Goal: Task Accomplishment & Management: Use online tool/utility

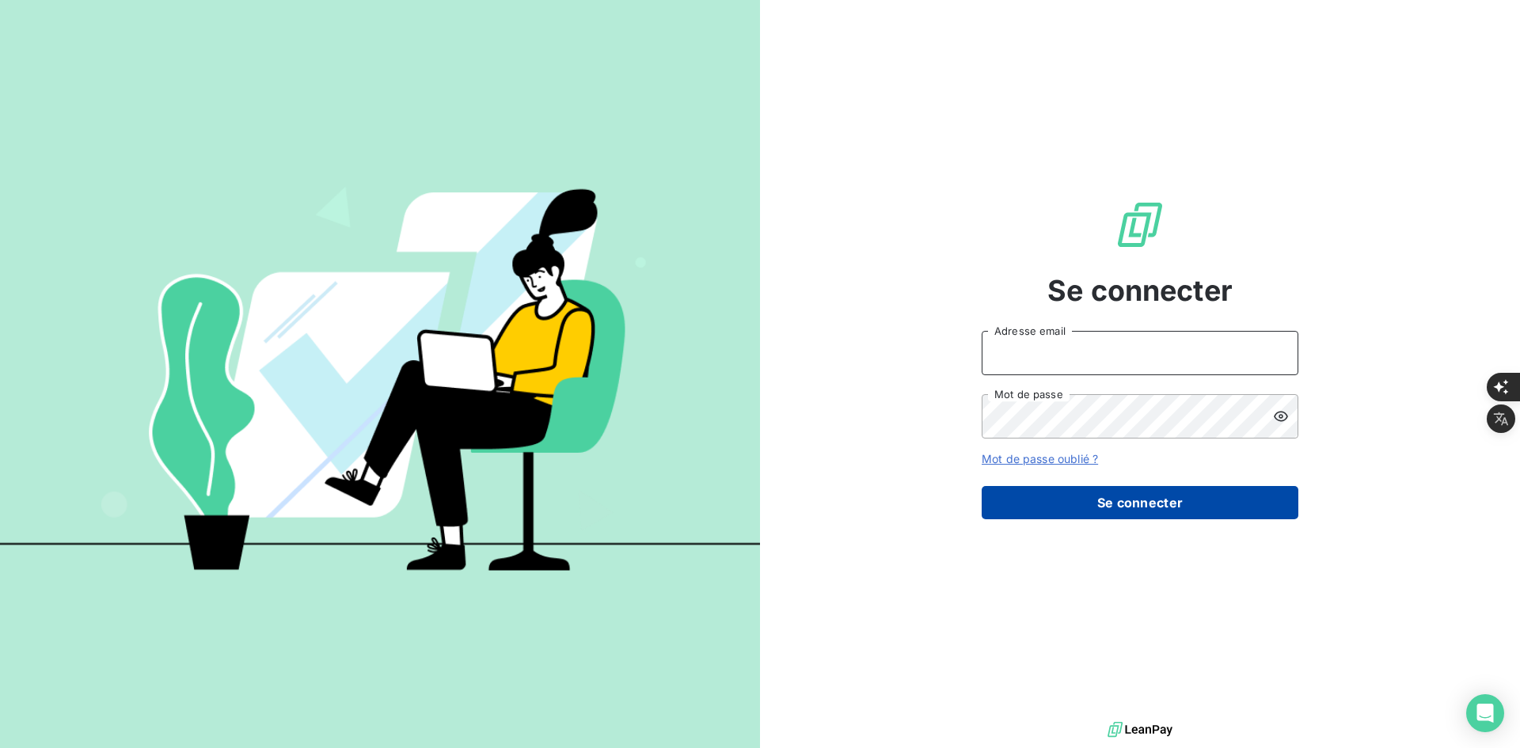
type input "[PERSON_NAME][EMAIL_ADDRESS][DOMAIN_NAME]"
click at [1072, 513] on button "Se connecter" at bounding box center [1140, 502] width 317 height 33
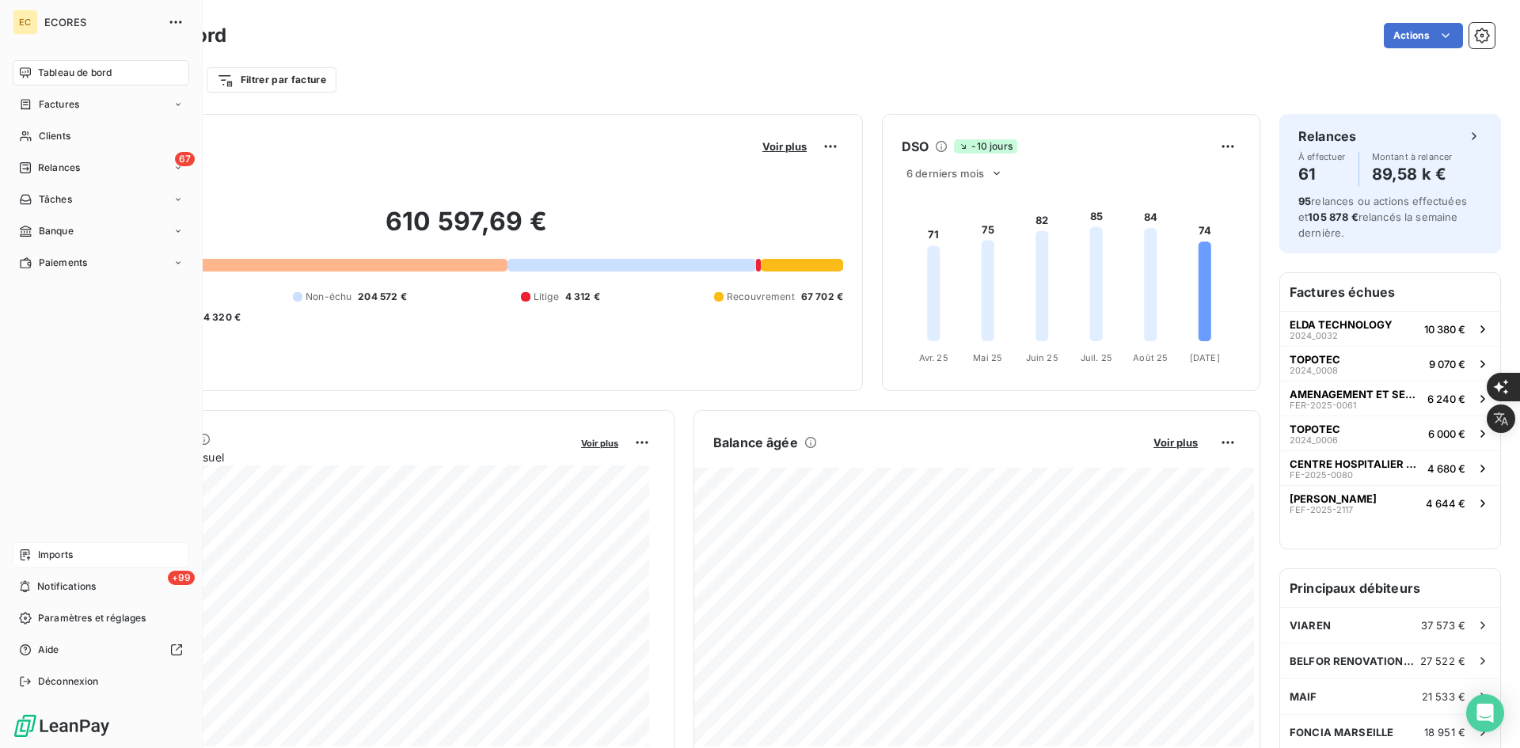
click at [47, 559] on span "Imports" at bounding box center [55, 555] width 35 height 14
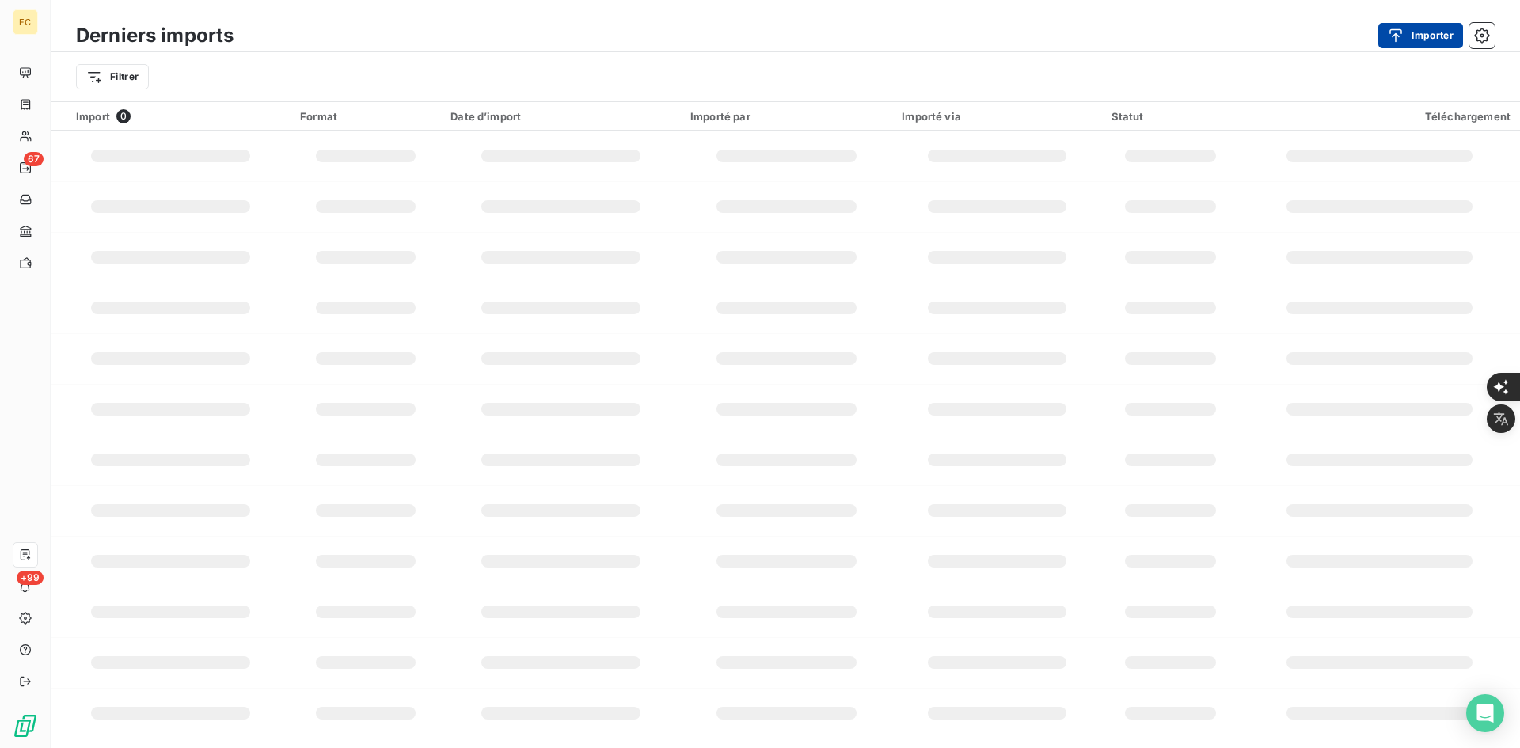
click at [1419, 31] on button "Importer" at bounding box center [1420, 35] width 85 height 25
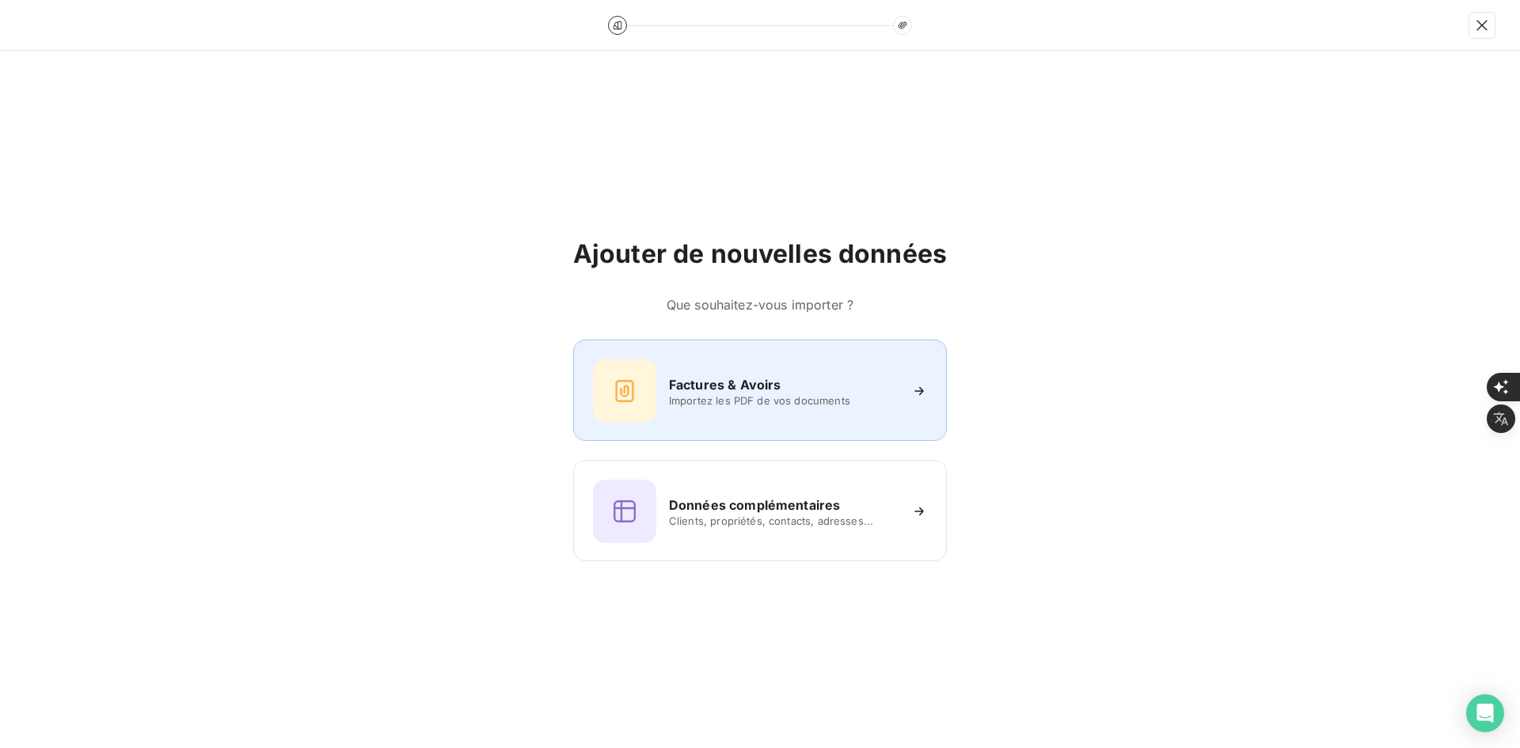
click at [758, 383] on h6 "Factures & Avoirs" at bounding box center [725, 384] width 112 height 19
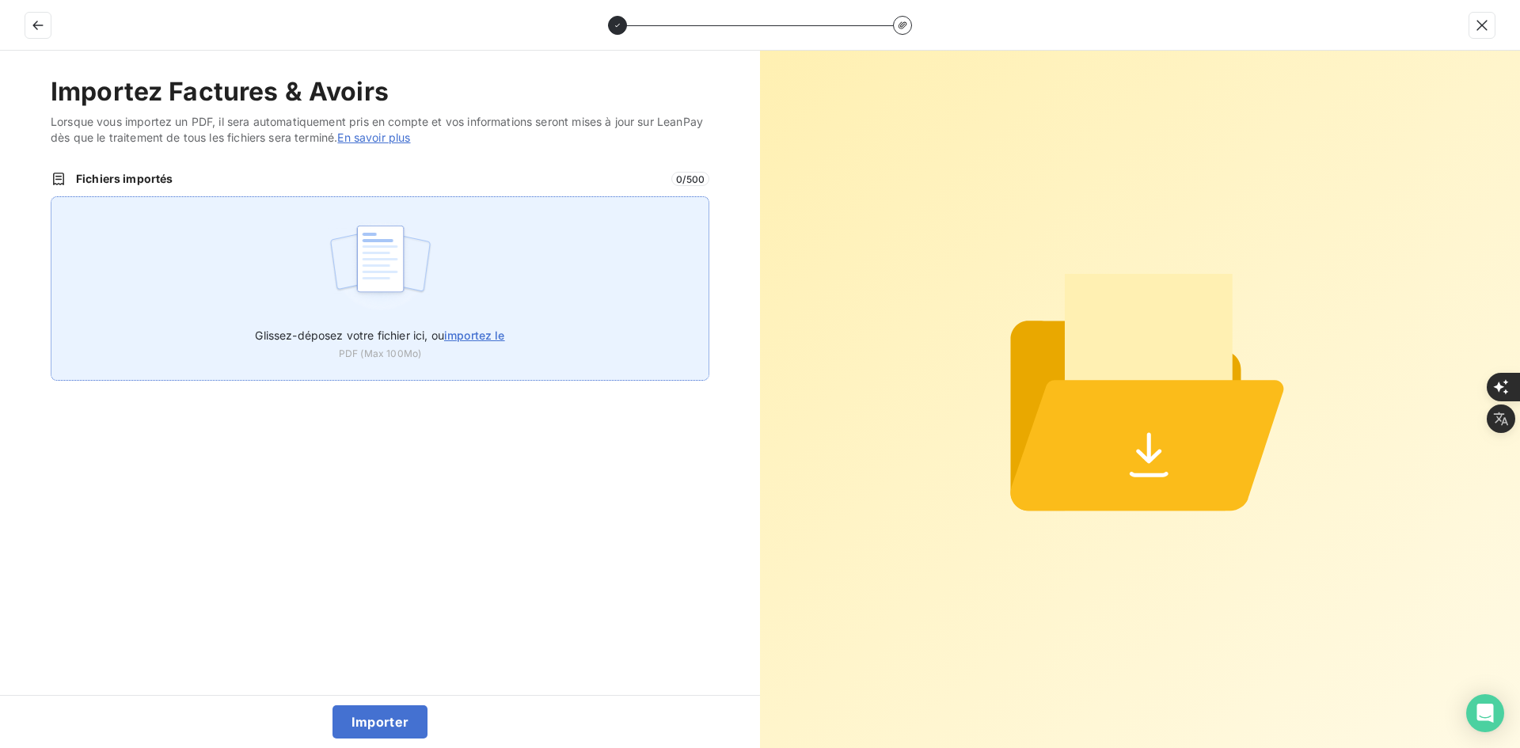
type input "C:\fakepath\FEF-2025-2705.pdf"
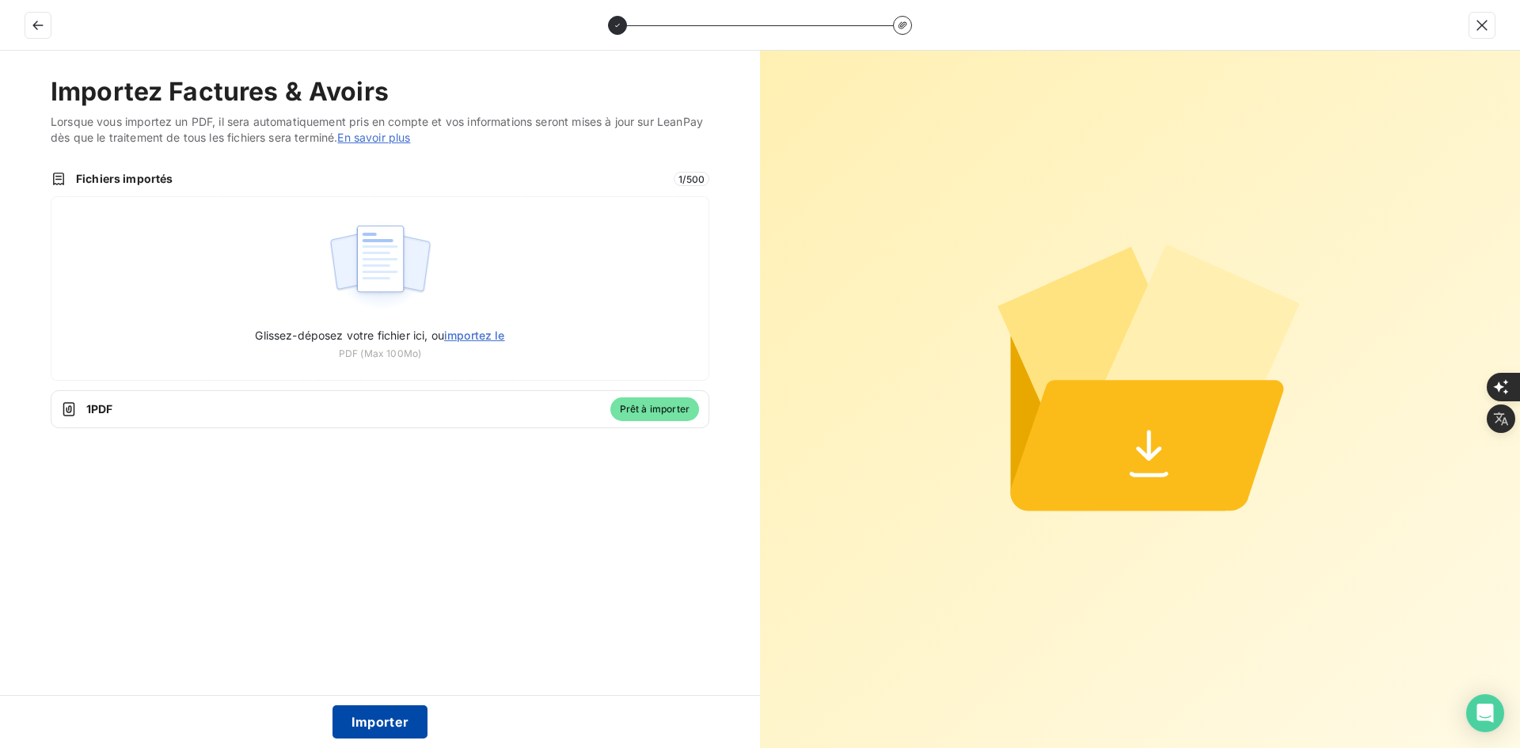
click at [371, 721] on button "Importer" at bounding box center [380, 721] width 96 height 33
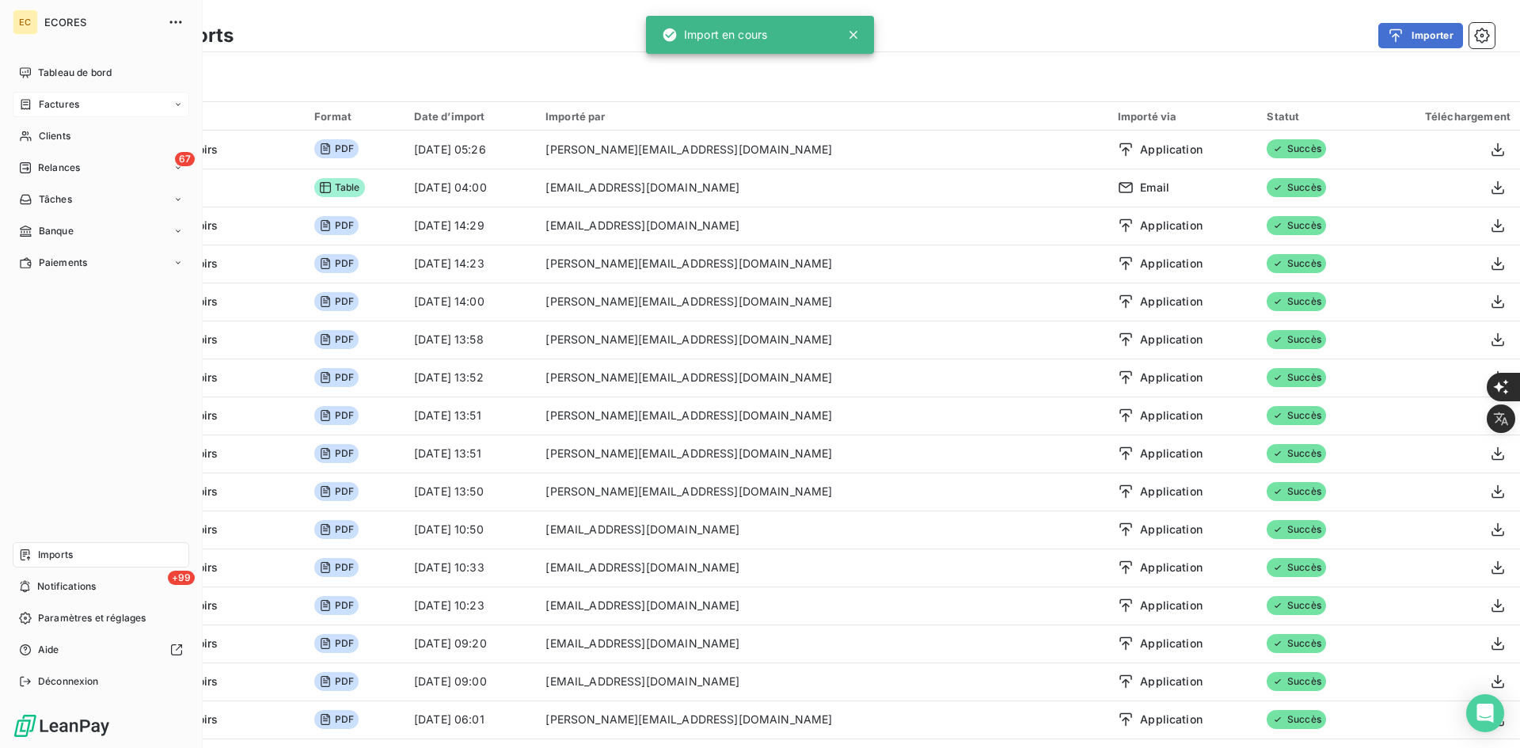
click at [31, 97] on div "Factures" at bounding box center [49, 104] width 60 height 14
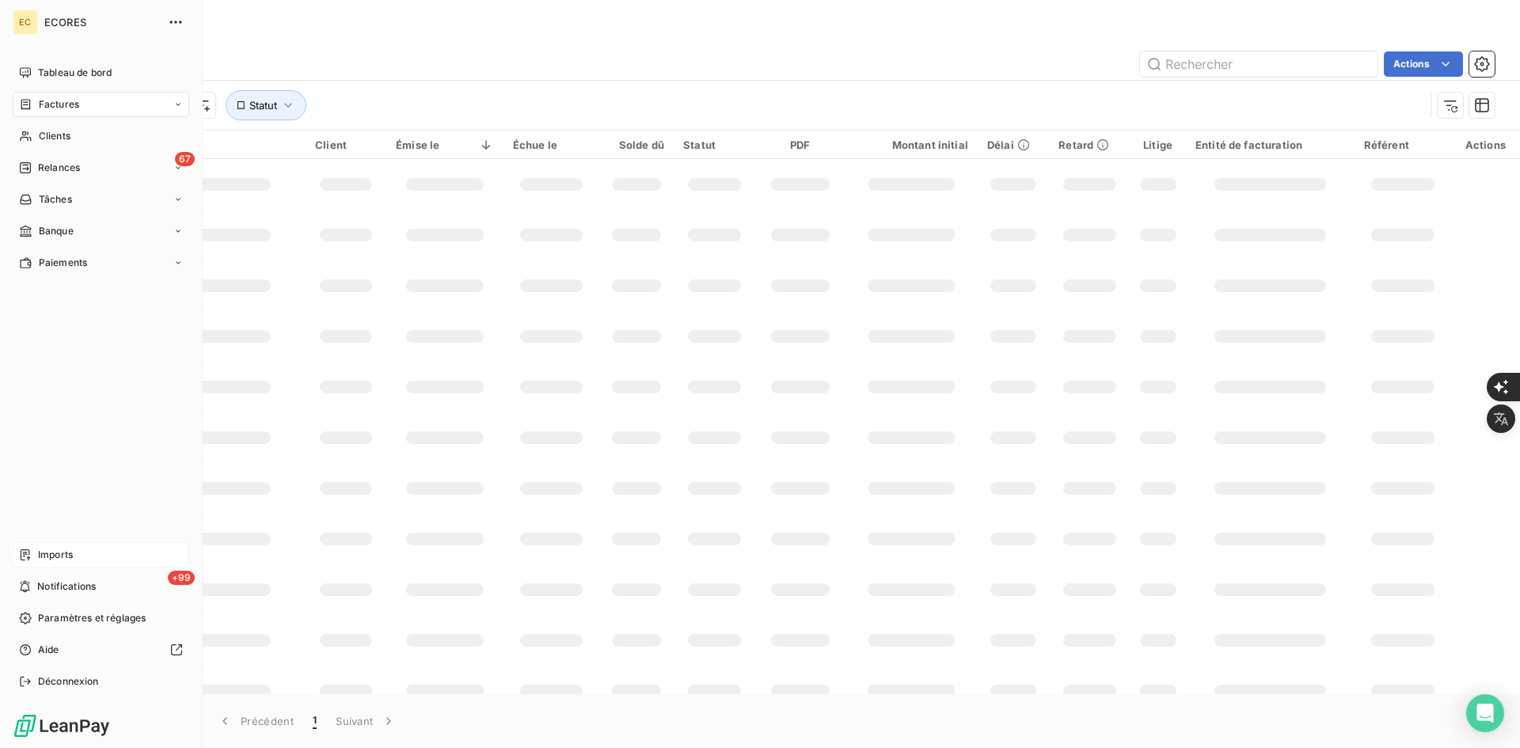
click at [44, 104] on span "Factures" at bounding box center [59, 104] width 40 height 14
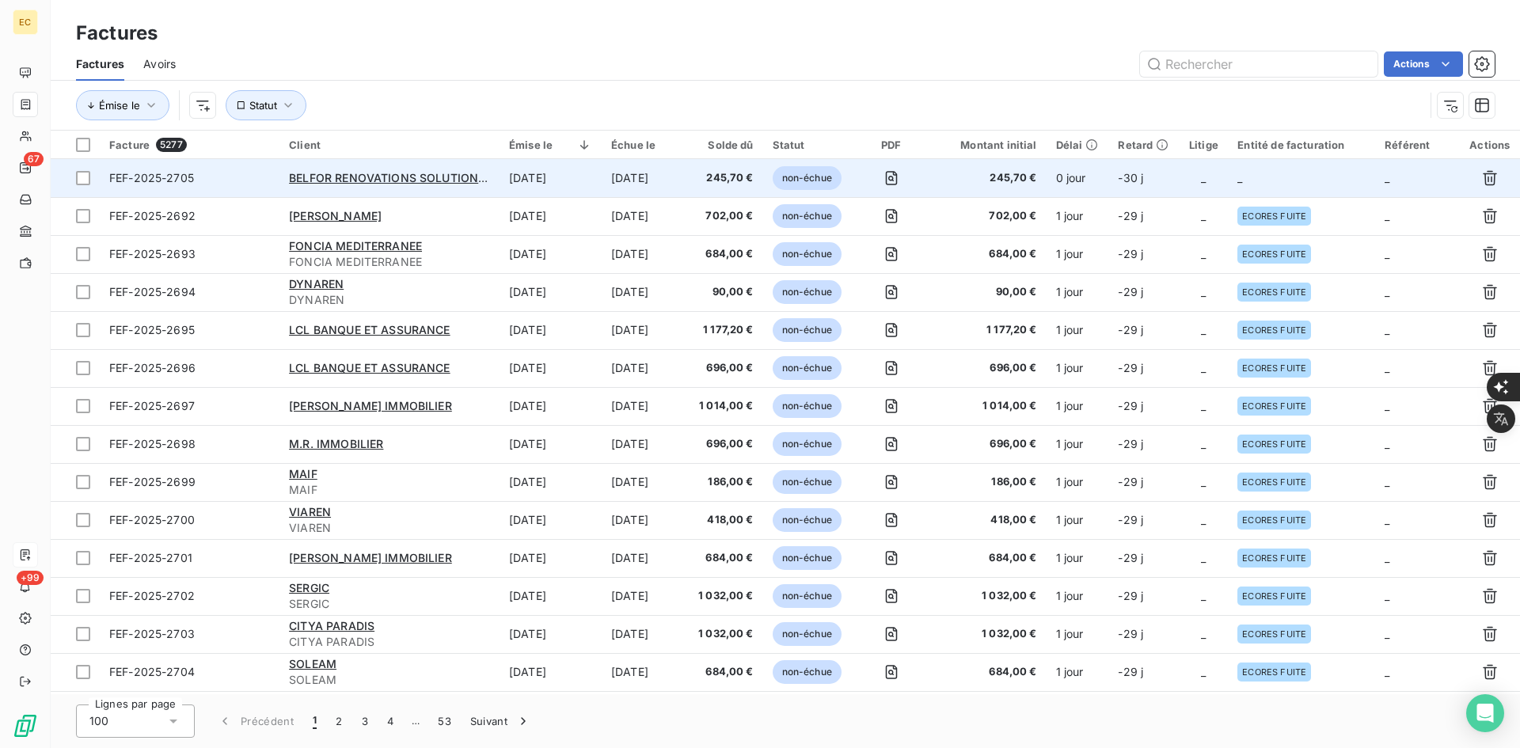
click at [1259, 179] on td "_" at bounding box center [1301, 178] width 147 height 38
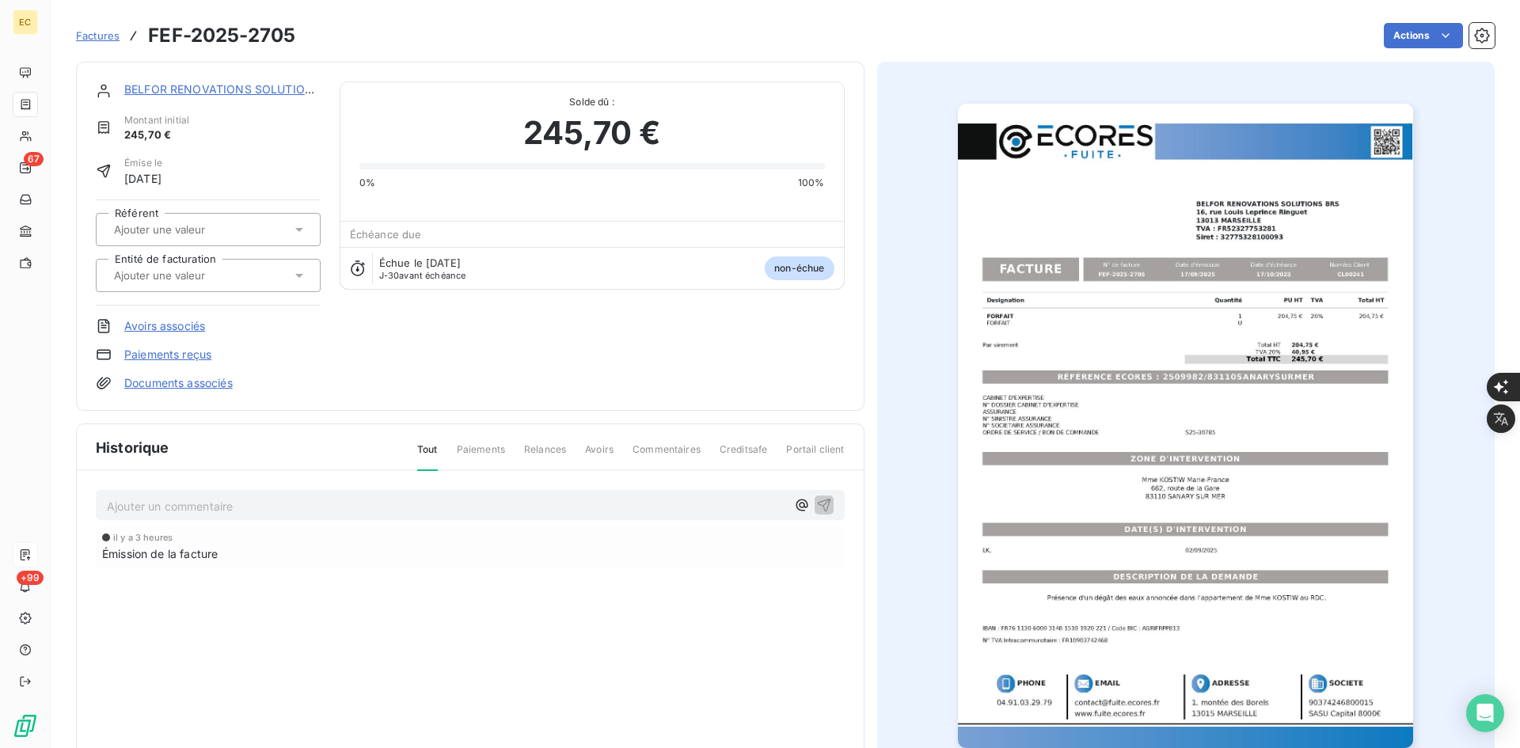
click at [226, 281] on input "text" at bounding box center [191, 275] width 159 height 14
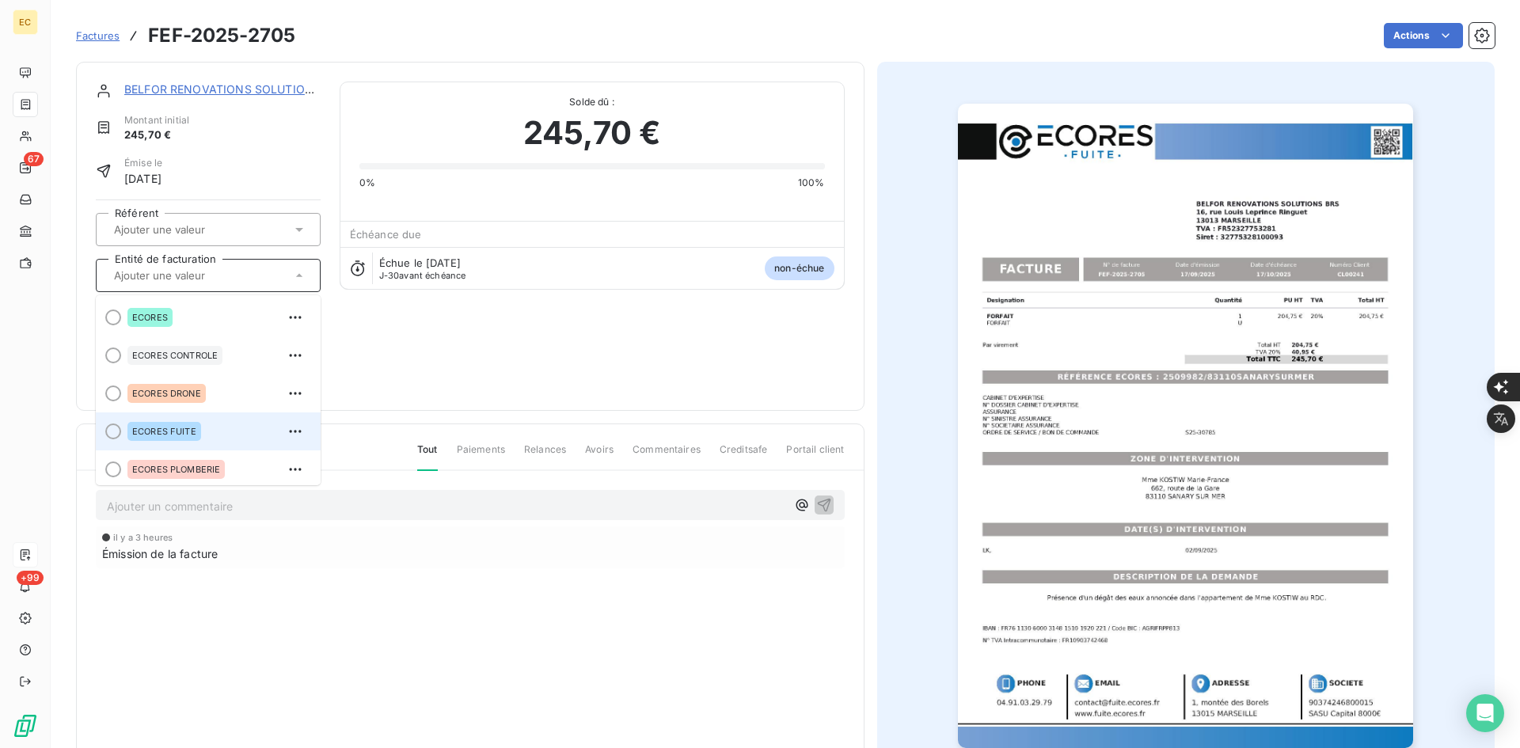
click at [180, 432] on span "ECORES FUITE" at bounding box center [164, 431] width 64 height 9
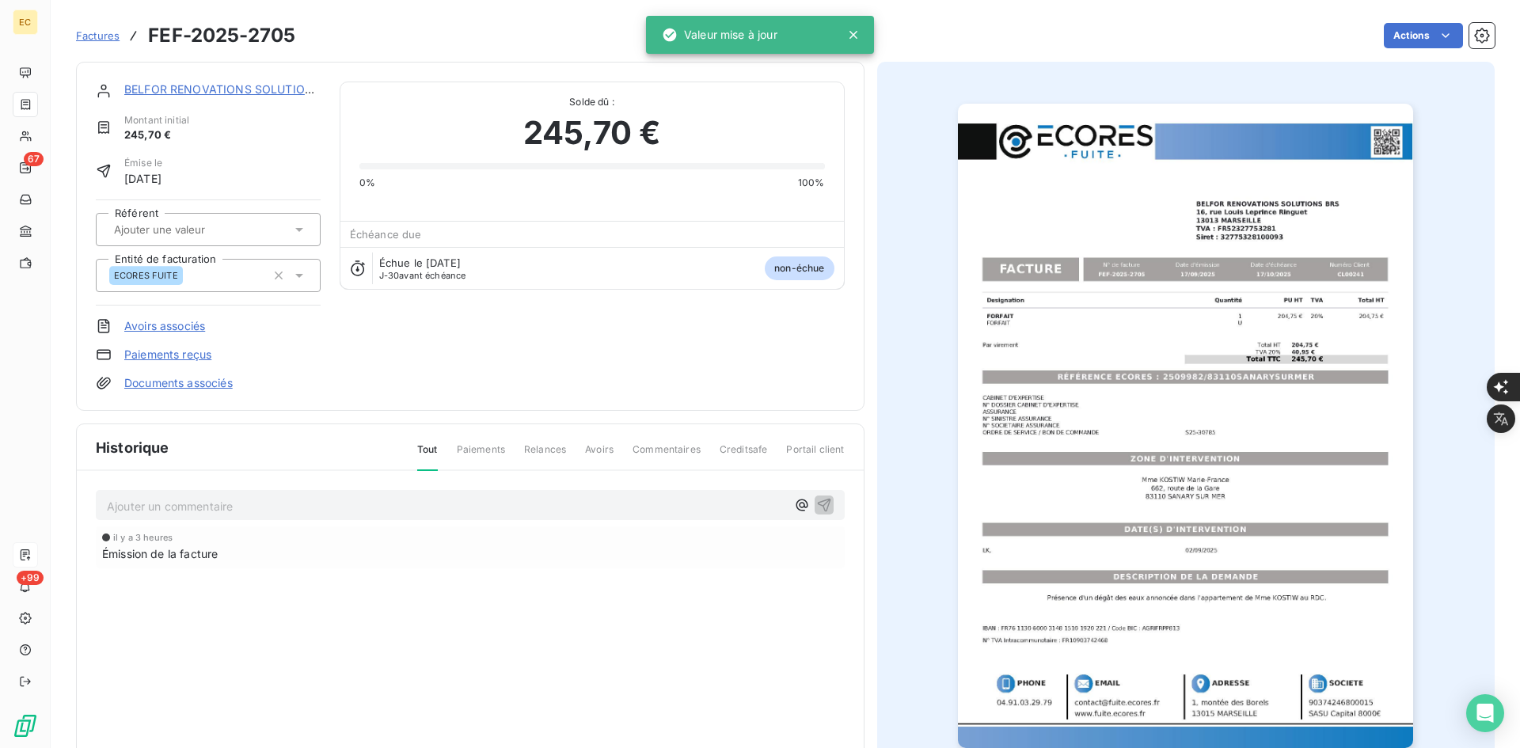
click at [210, 391] on div "BELFOR RENOVATIONS SOLUTIONS BRS Montant initial 245,70 € Émise le [DATE] Référ…" at bounding box center [470, 236] width 788 height 349
click at [218, 391] on div "BELFOR RENOVATIONS SOLUTIONS BRS Montant initial 245,70 € Émise le [DATE] Référ…" at bounding box center [470, 236] width 788 height 349
click at [218, 389] on link "Documents associés" at bounding box center [178, 383] width 108 height 16
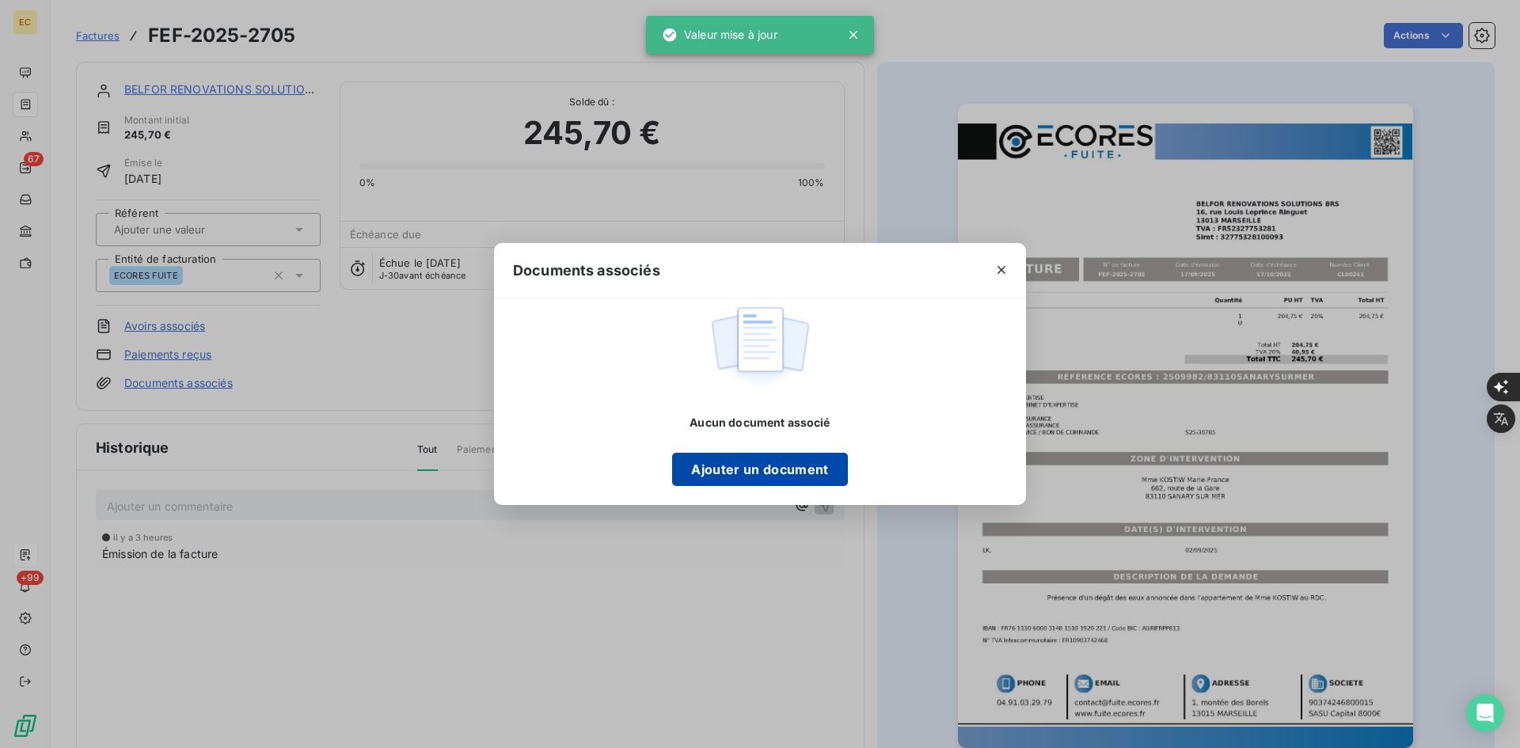
click at [743, 465] on button "Ajouter un document" at bounding box center [759, 469] width 175 height 33
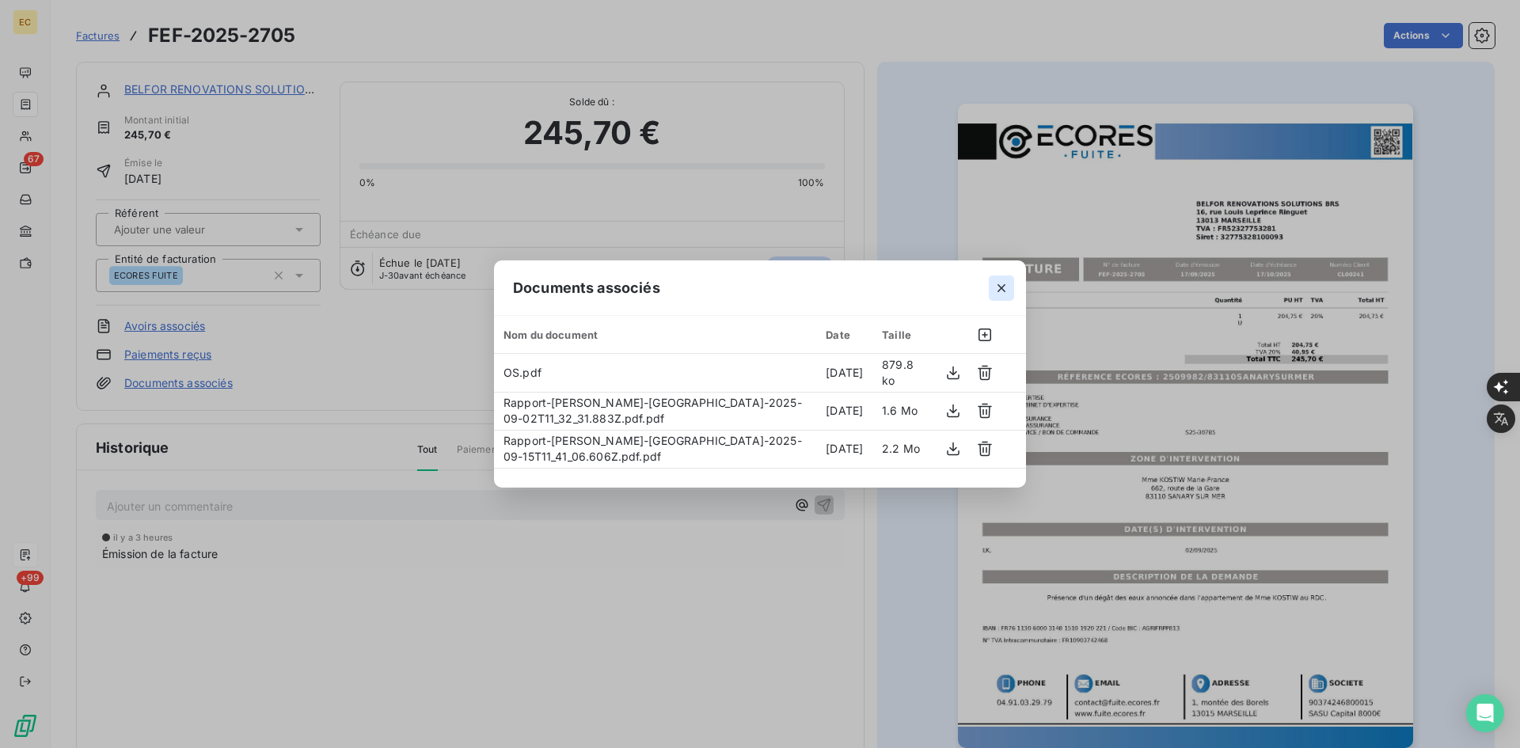
click at [1000, 291] on icon "button" at bounding box center [1001, 288] width 16 height 16
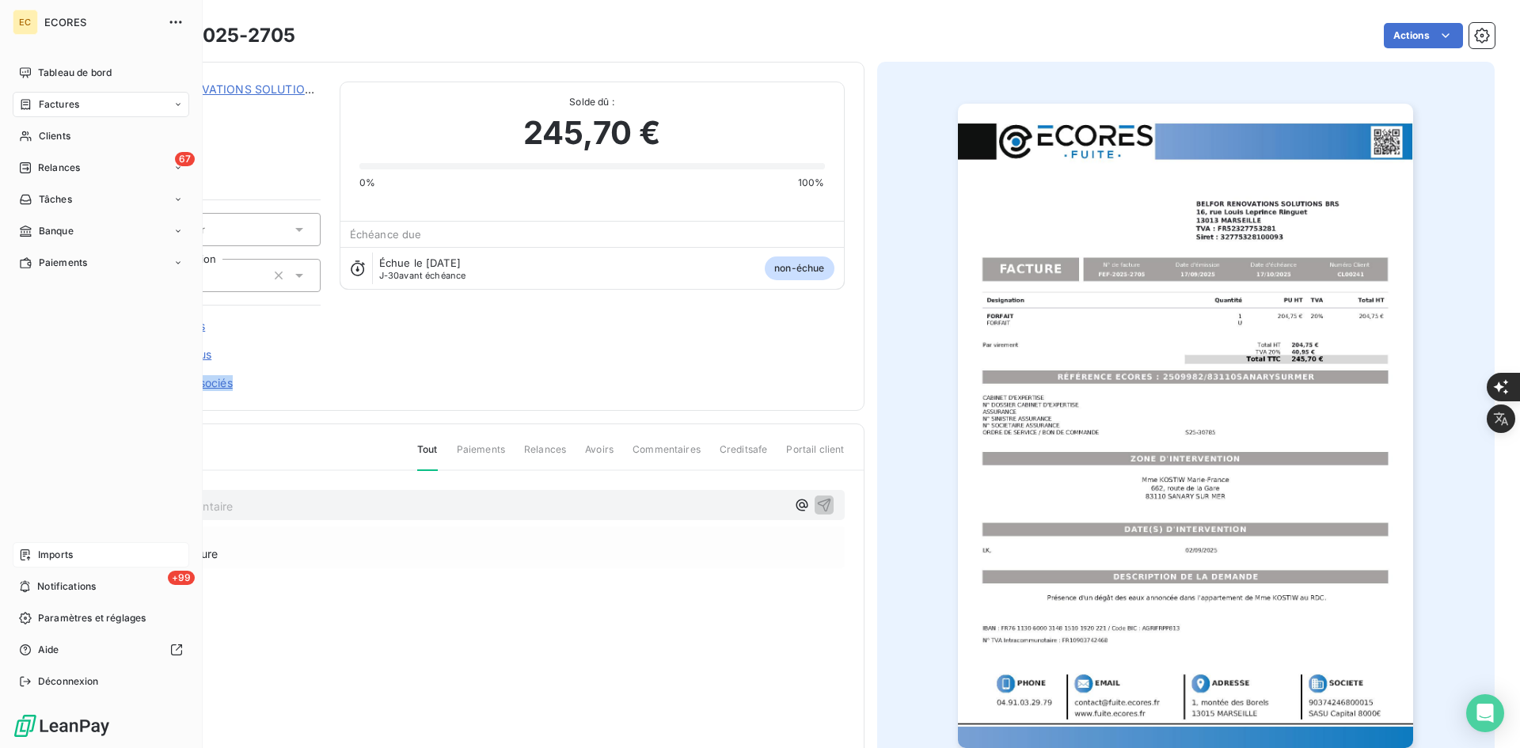
click at [48, 559] on span "Imports" at bounding box center [55, 555] width 35 height 14
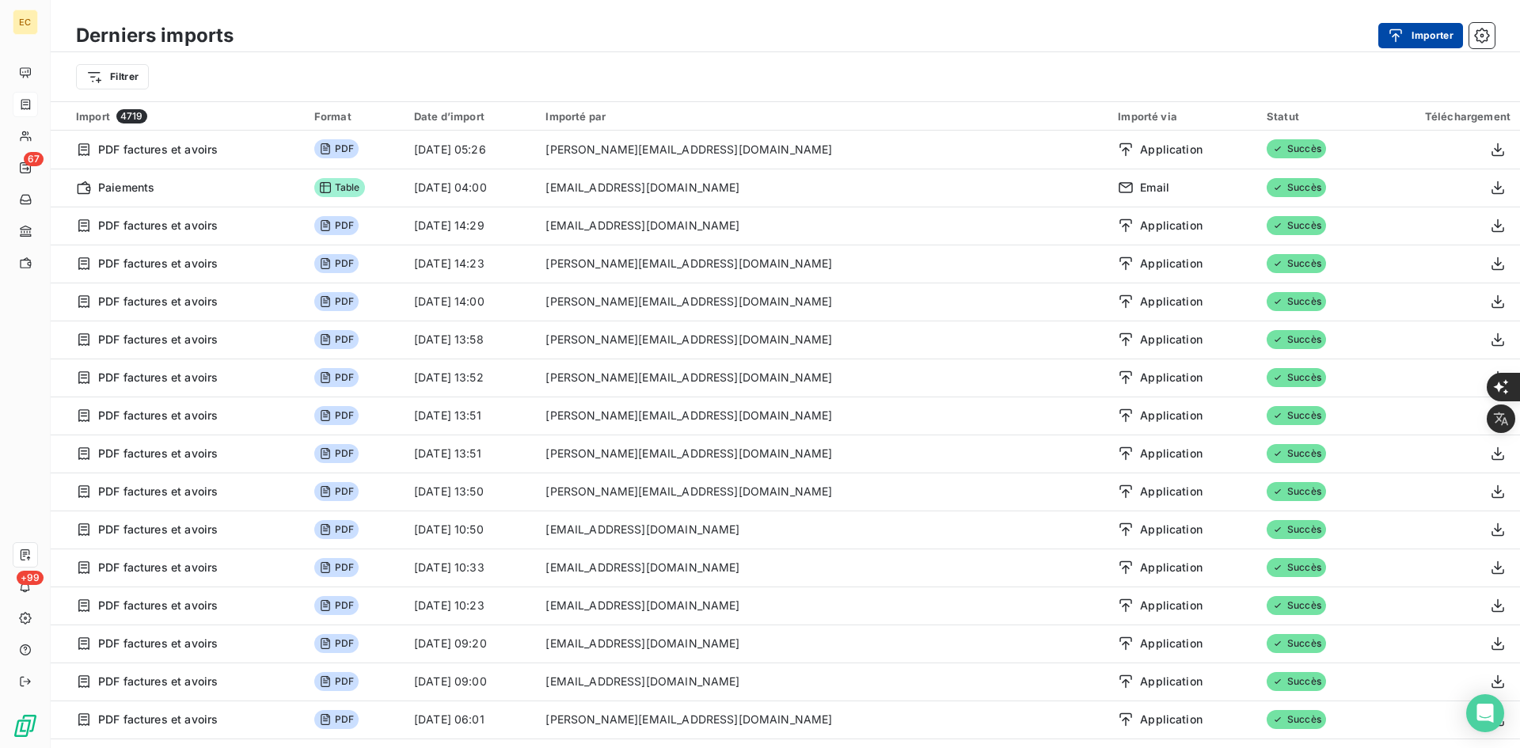
click at [1406, 42] on div "button" at bounding box center [1400, 36] width 24 height 16
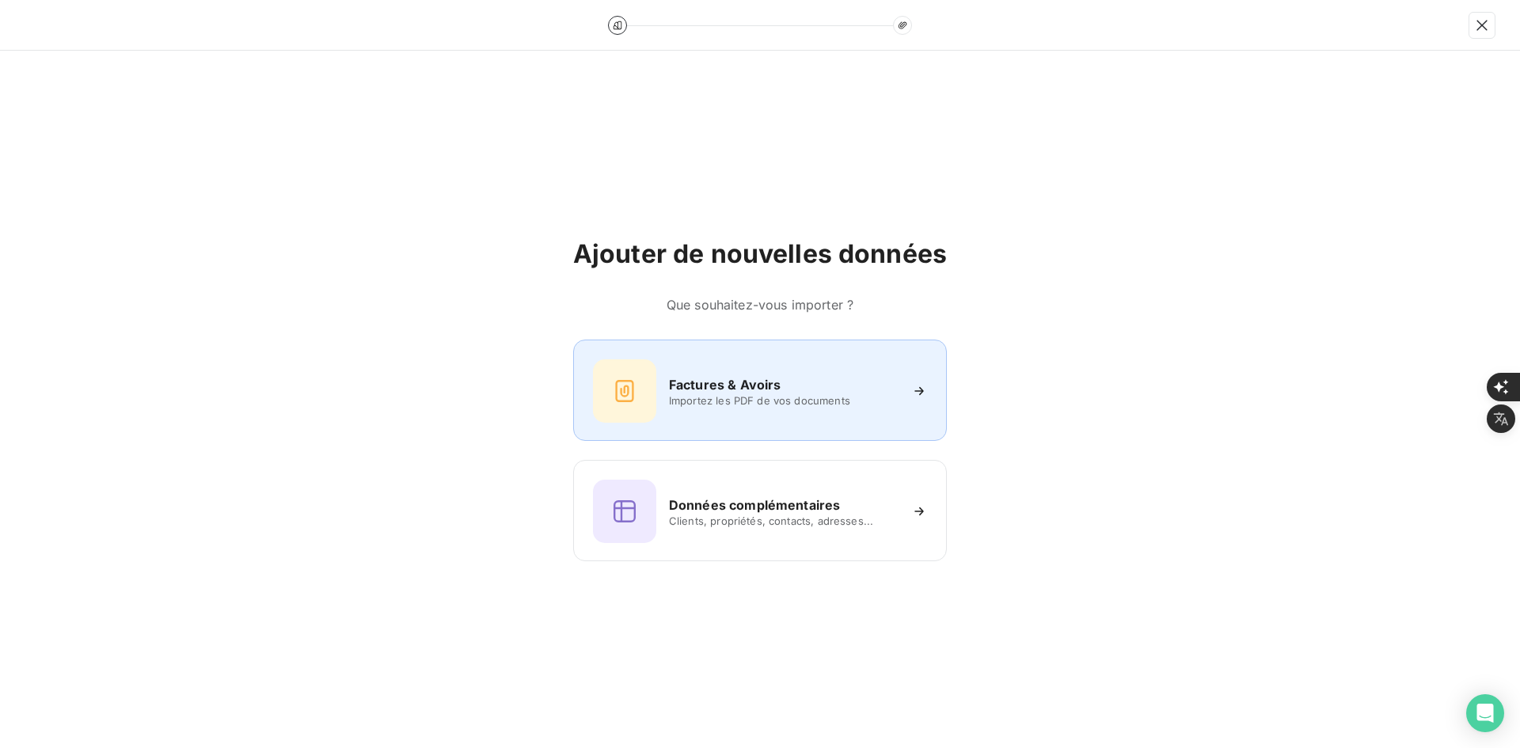
click at [832, 380] on div "Factures & Avoirs" at bounding box center [784, 384] width 230 height 19
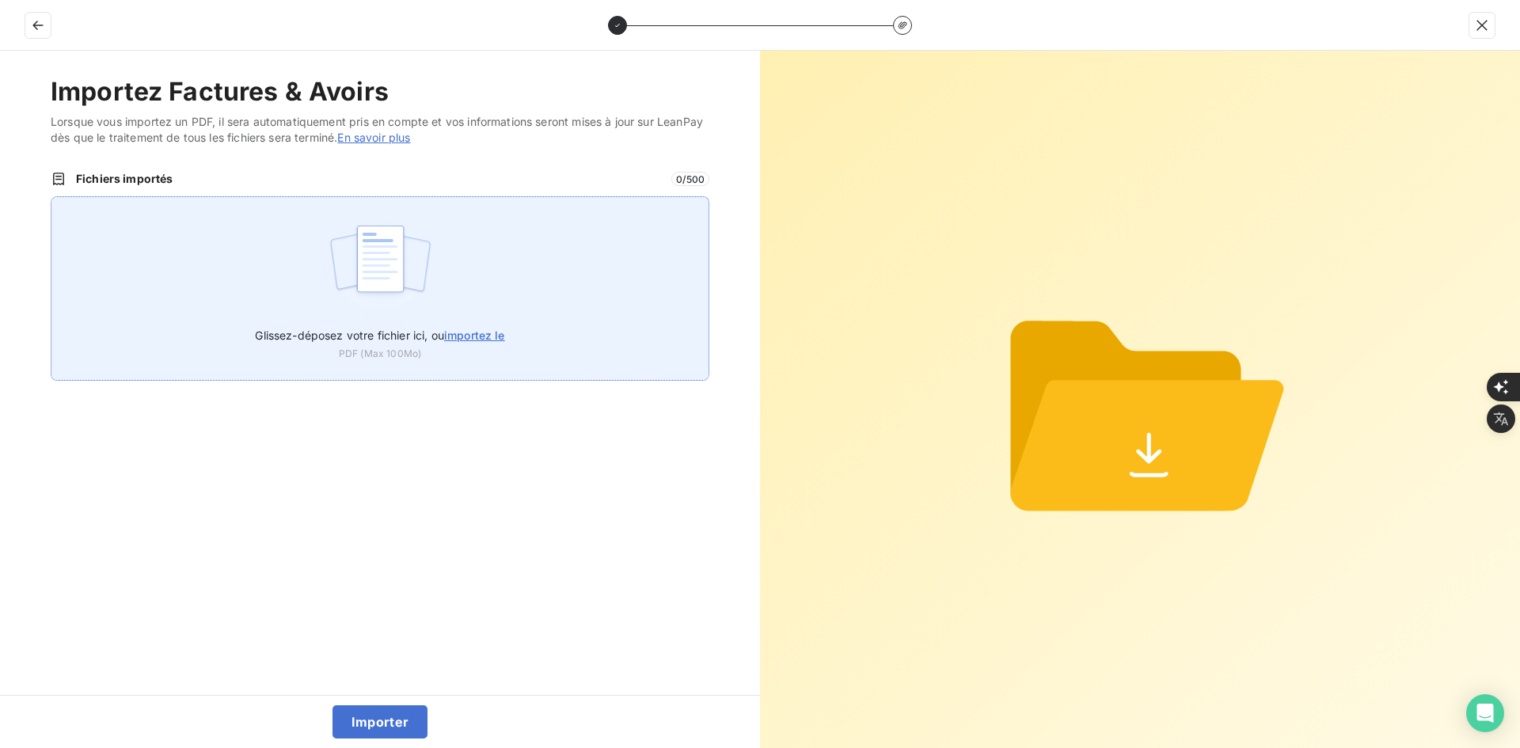
click at [612, 304] on div "Glissez-déposez votre fichier ici, ou importez le PDF (Max 100Mo)" at bounding box center [380, 288] width 659 height 184
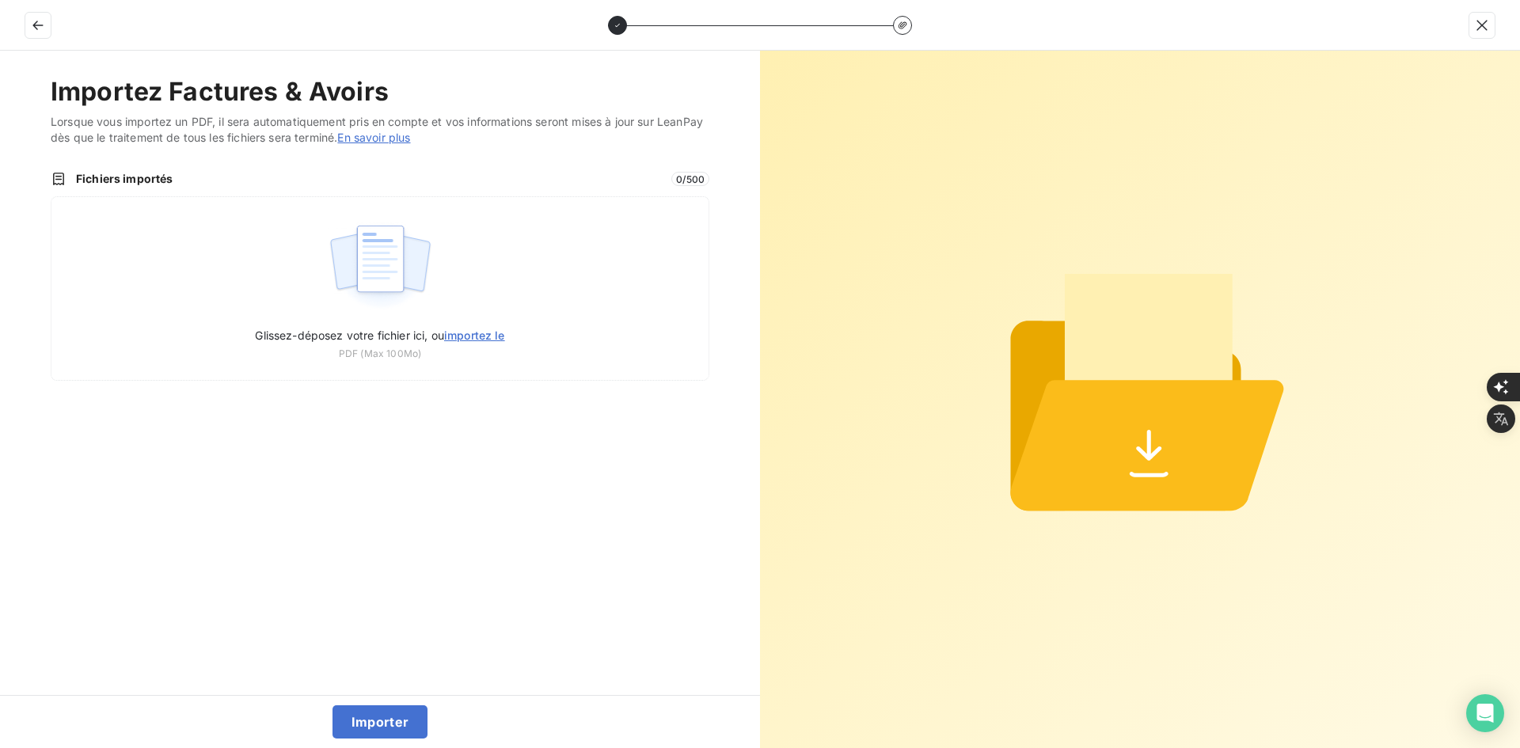
type input "C:\fakepath\FEF-2025-2706.pdf"
click at [386, 722] on button "Importer" at bounding box center [380, 721] width 96 height 33
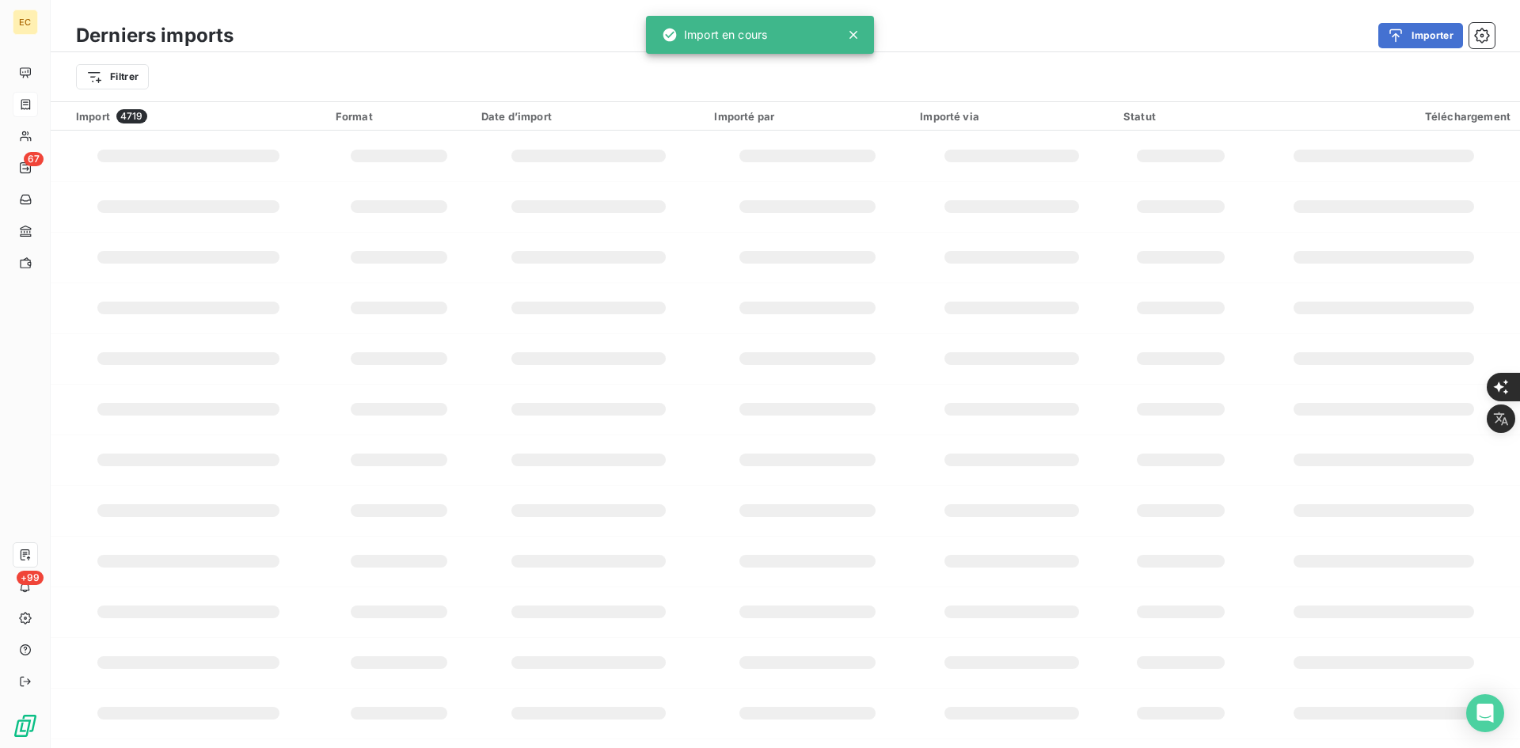
click at [386, 718] on div "Ajouter de nouvelles données Que souhaitez-vous importer ? Factures & Avoirs Im…" at bounding box center [760, 397] width 1444 height 663
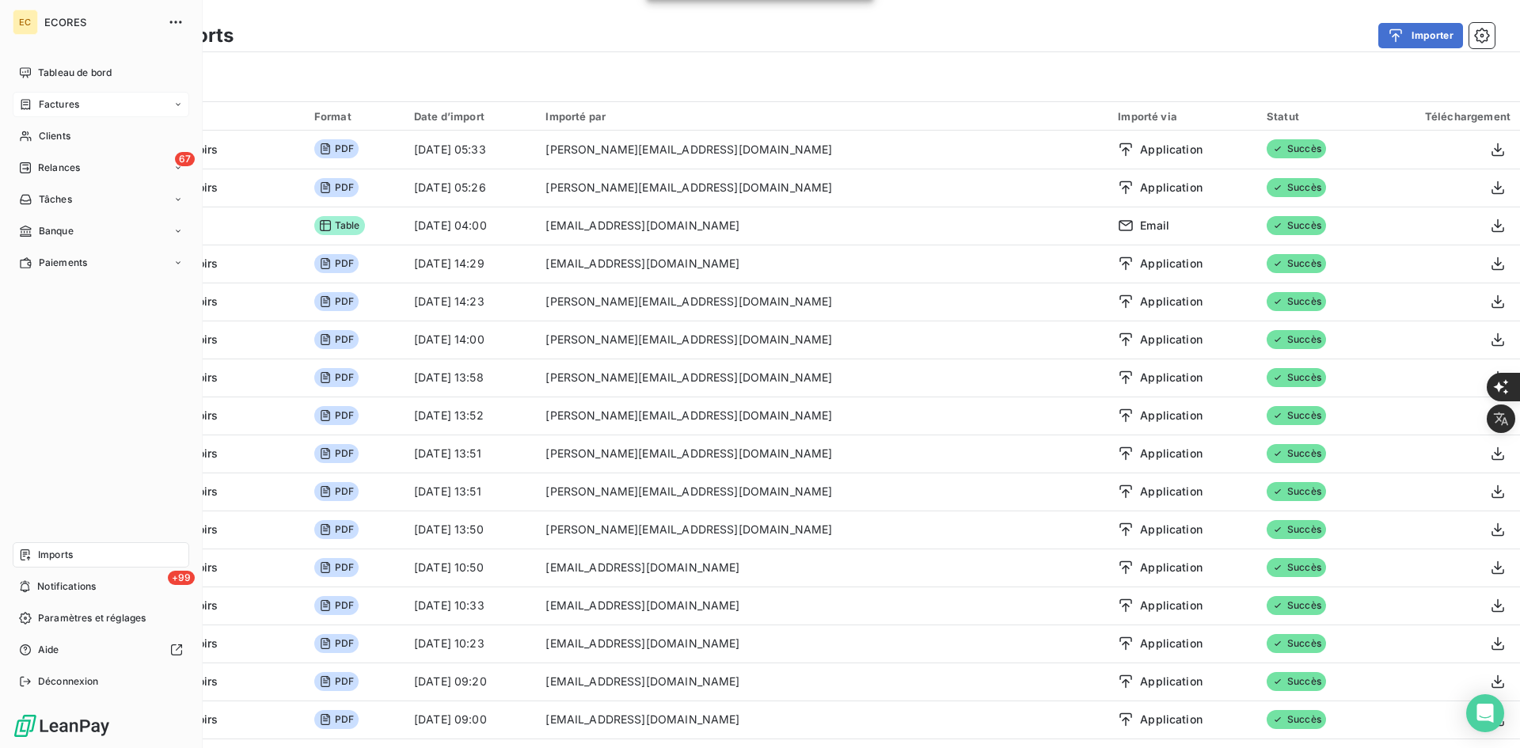
click at [25, 100] on icon at bounding box center [25, 104] width 9 height 10
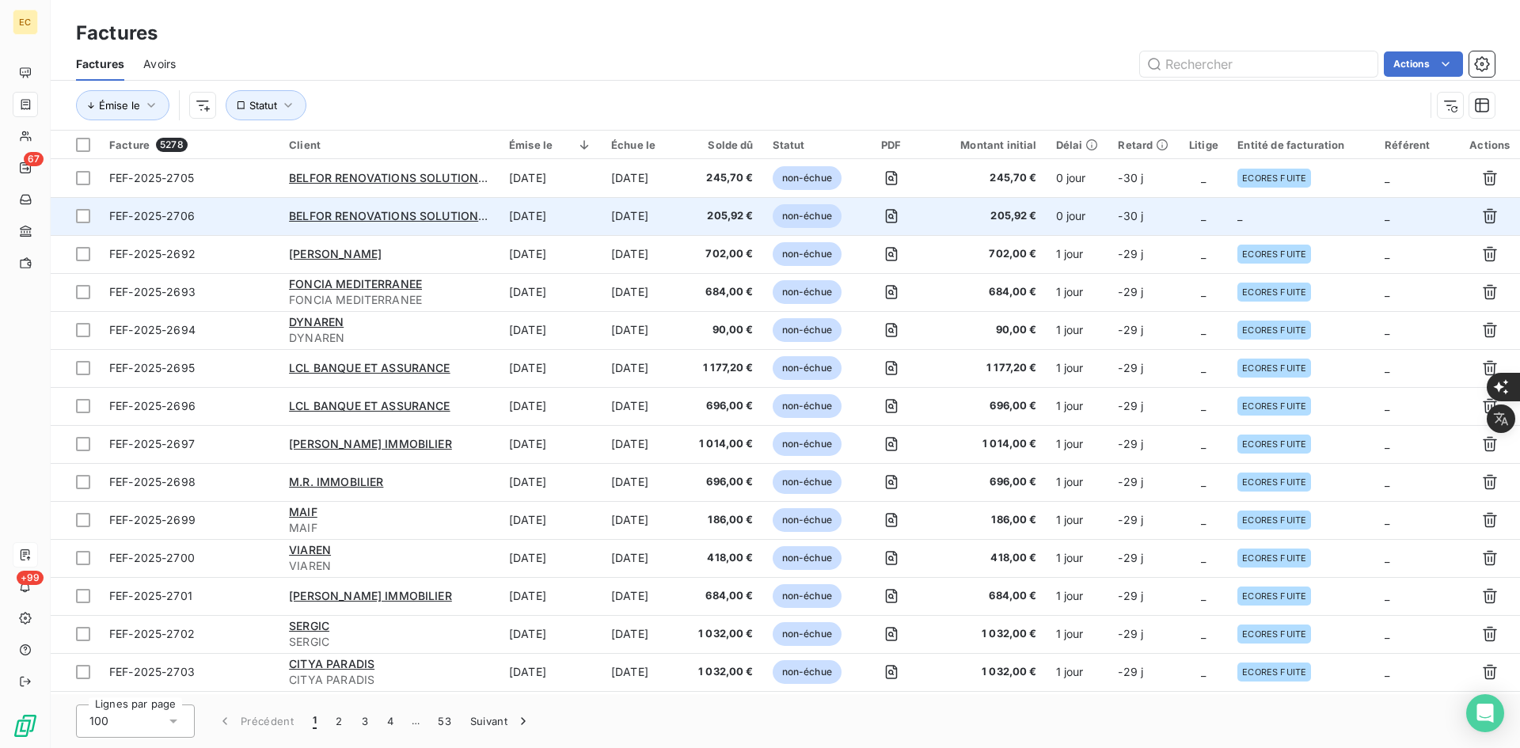
click at [1001, 233] on td "205,92 €" at bounding box center [988, 216] width 116 height 38
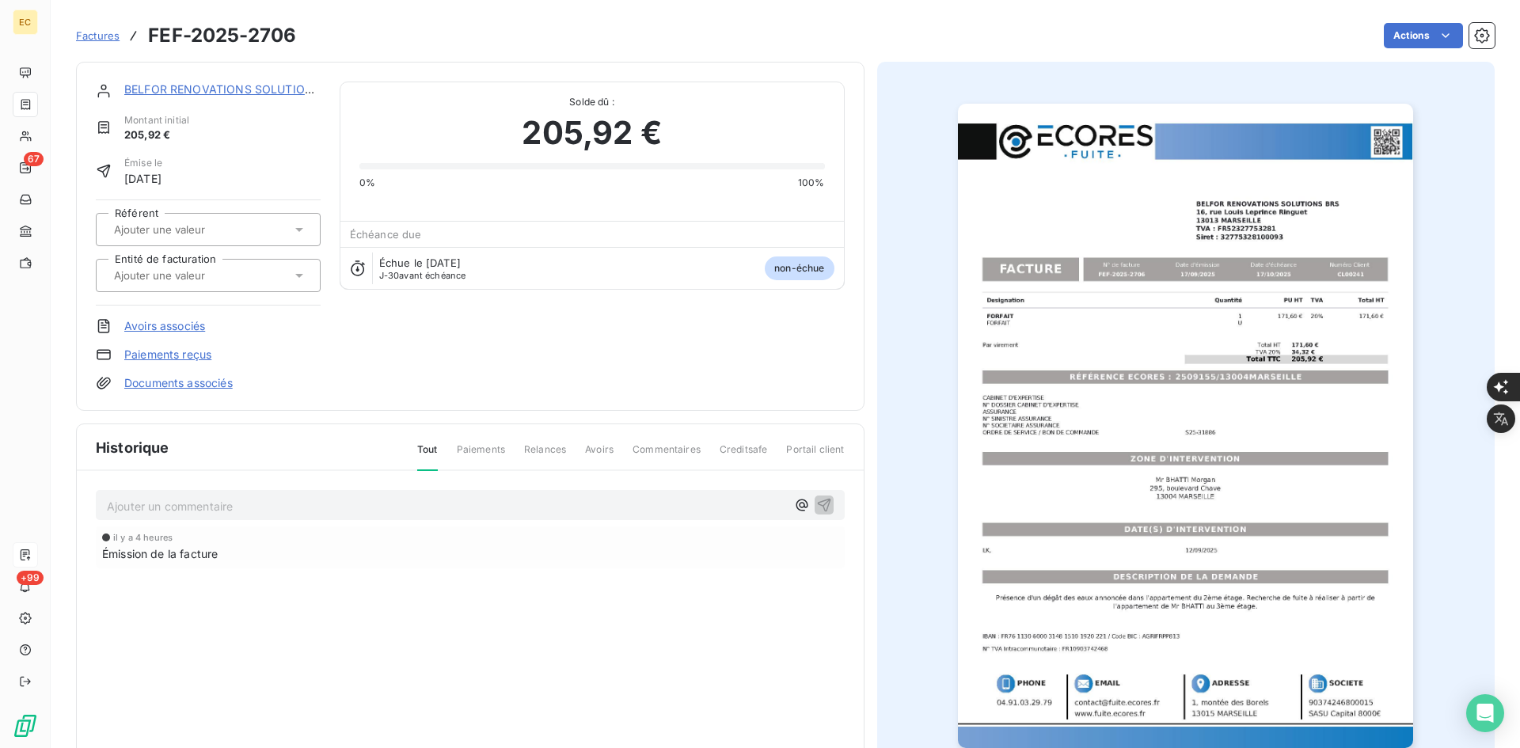
click at [213, 285] on div at bounding box center [200, 275] width 182 height 21
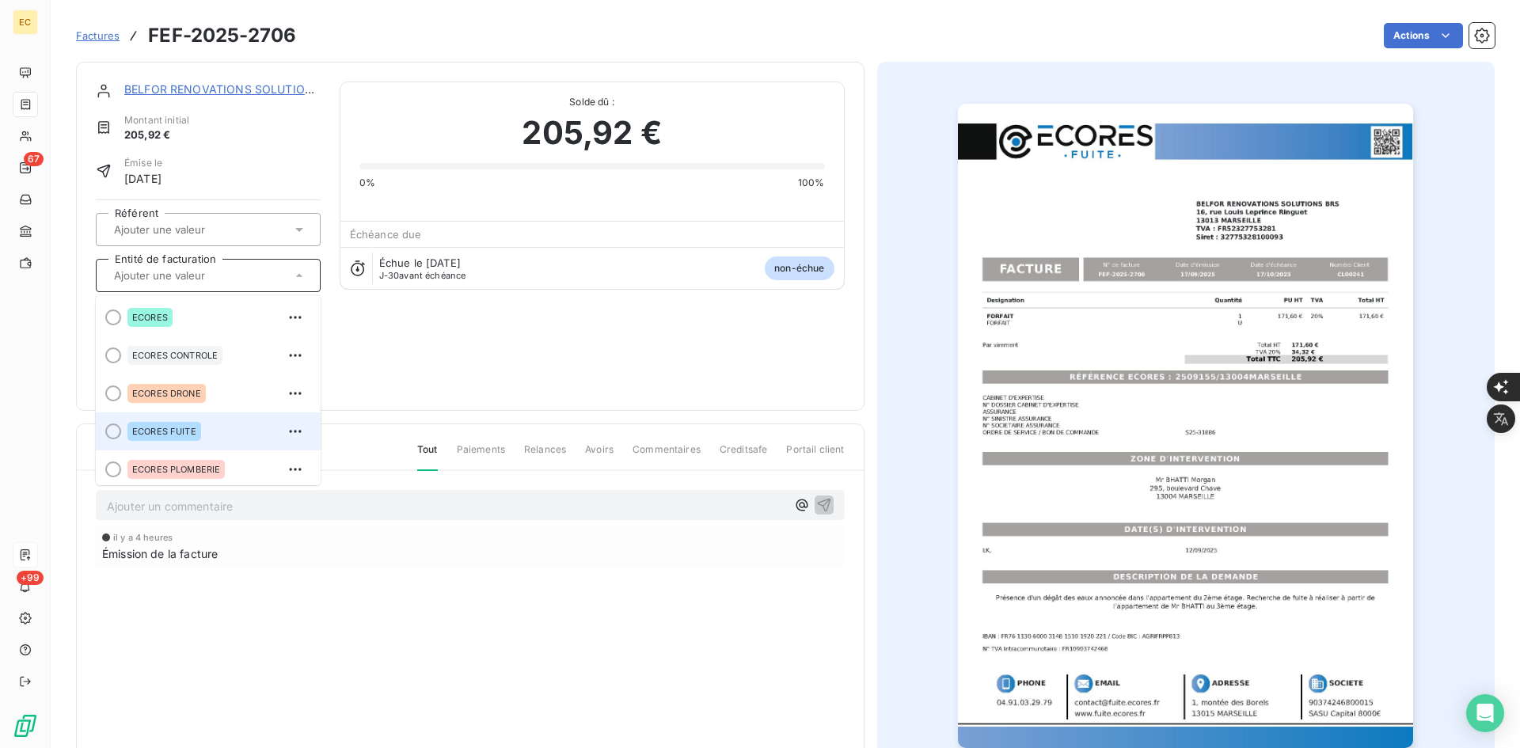
click at [207, 424] on div "ECORES FUITE" at bounding box center [217, 431] width 180 height 25
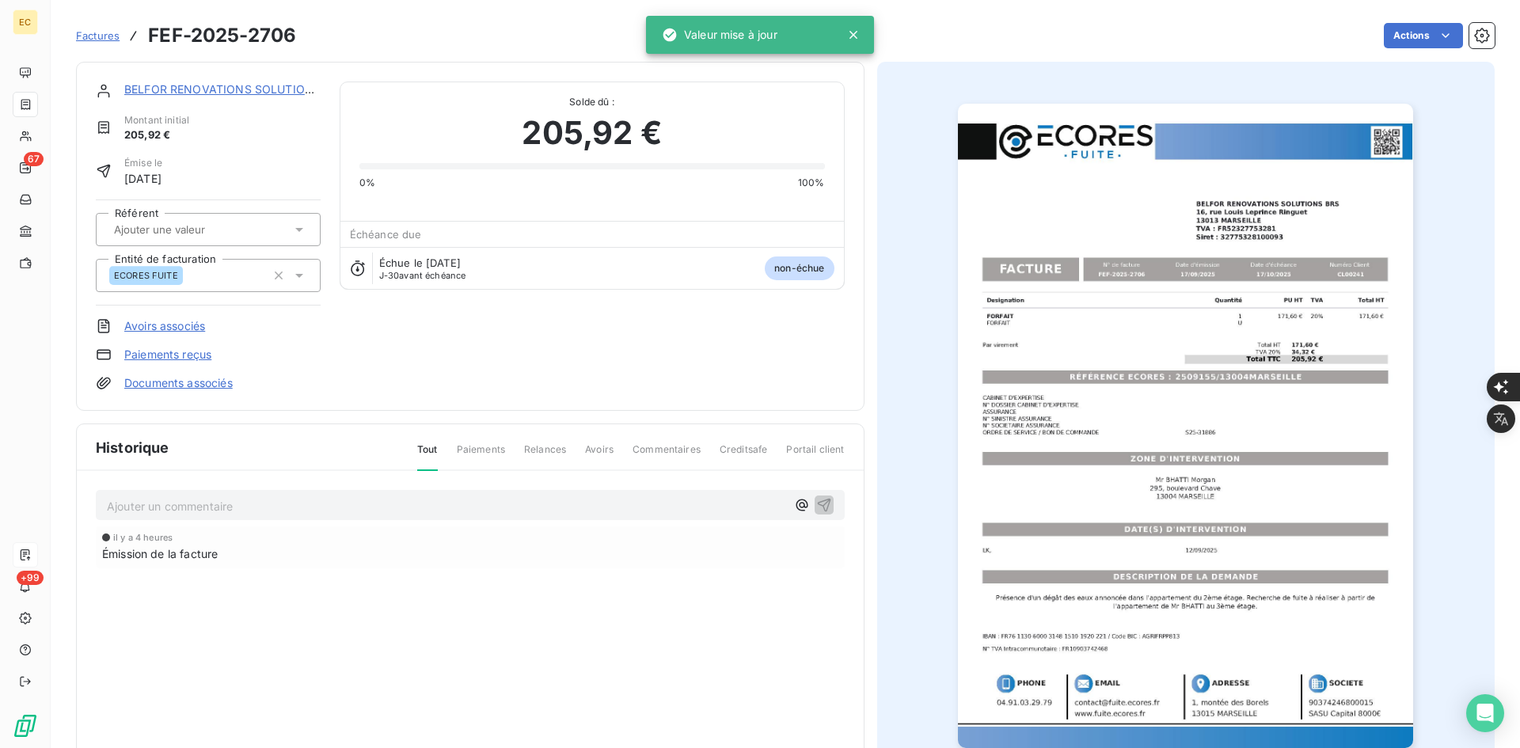
click at [211, 384] on link "Documents associés" at bounding box center [178, 383] width 108 height 16
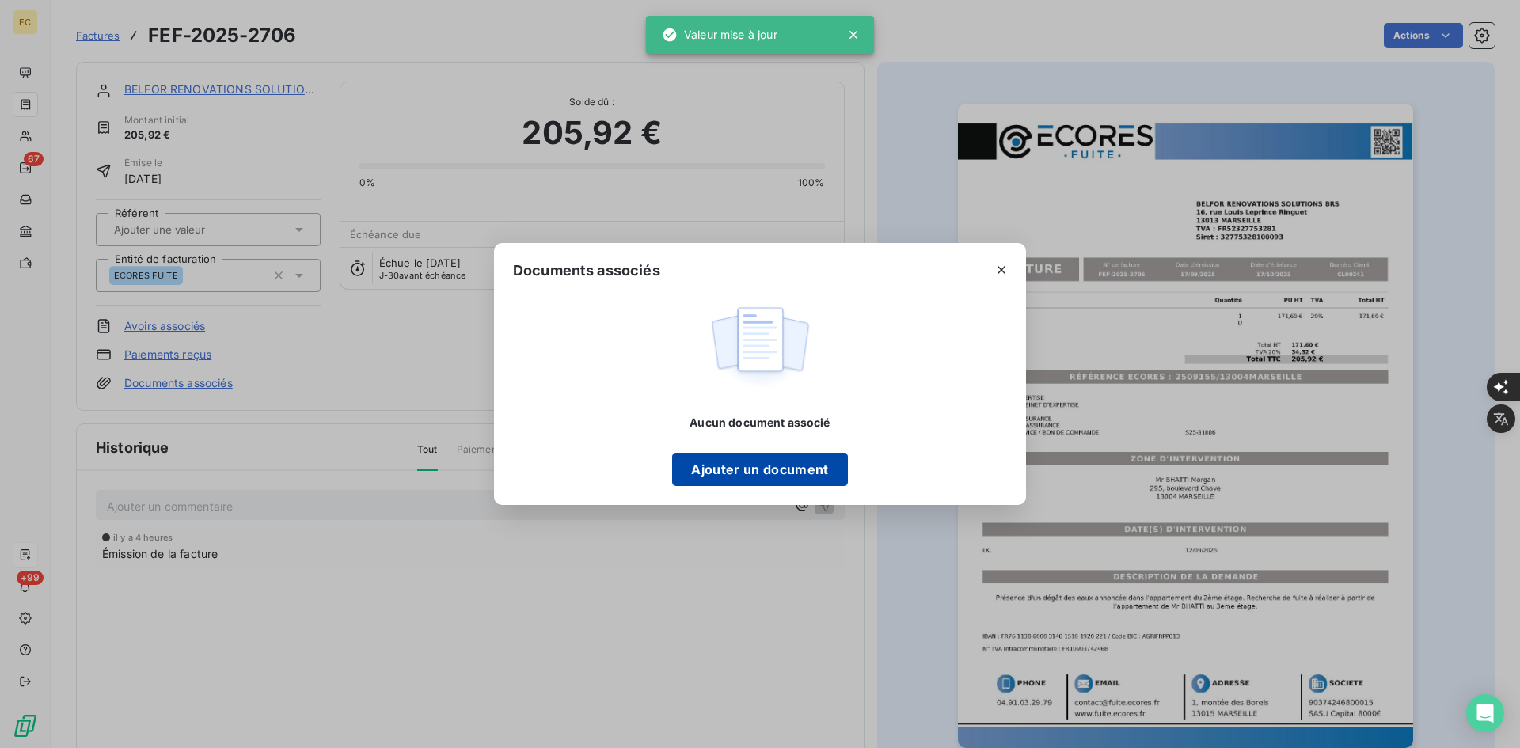
click at [730, 480] on button "Ajouter un document" at bounding box center [759, 469] width 175 height 33
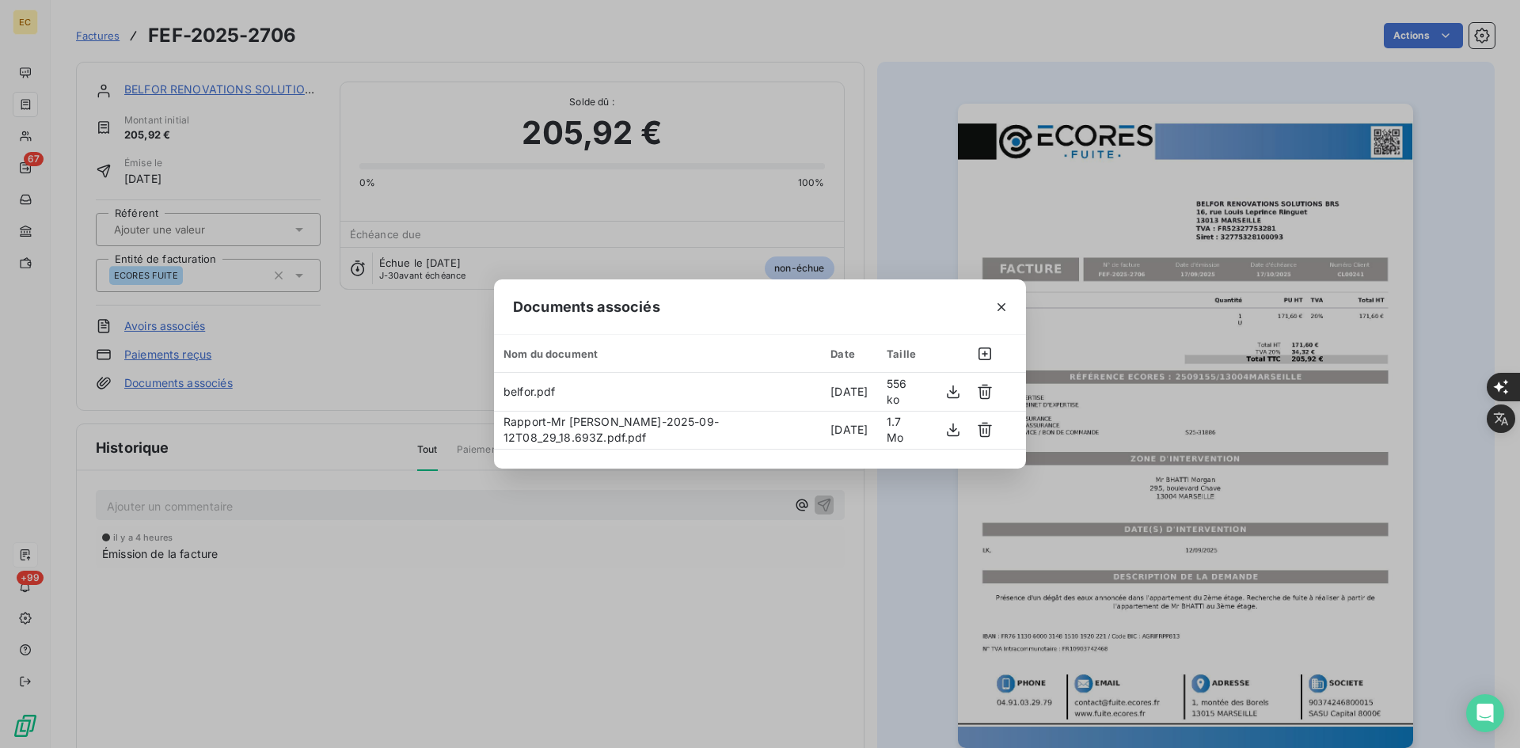
click at [997, 302] on icon "button" at bounding box center [1001, 307] width 16 height 16
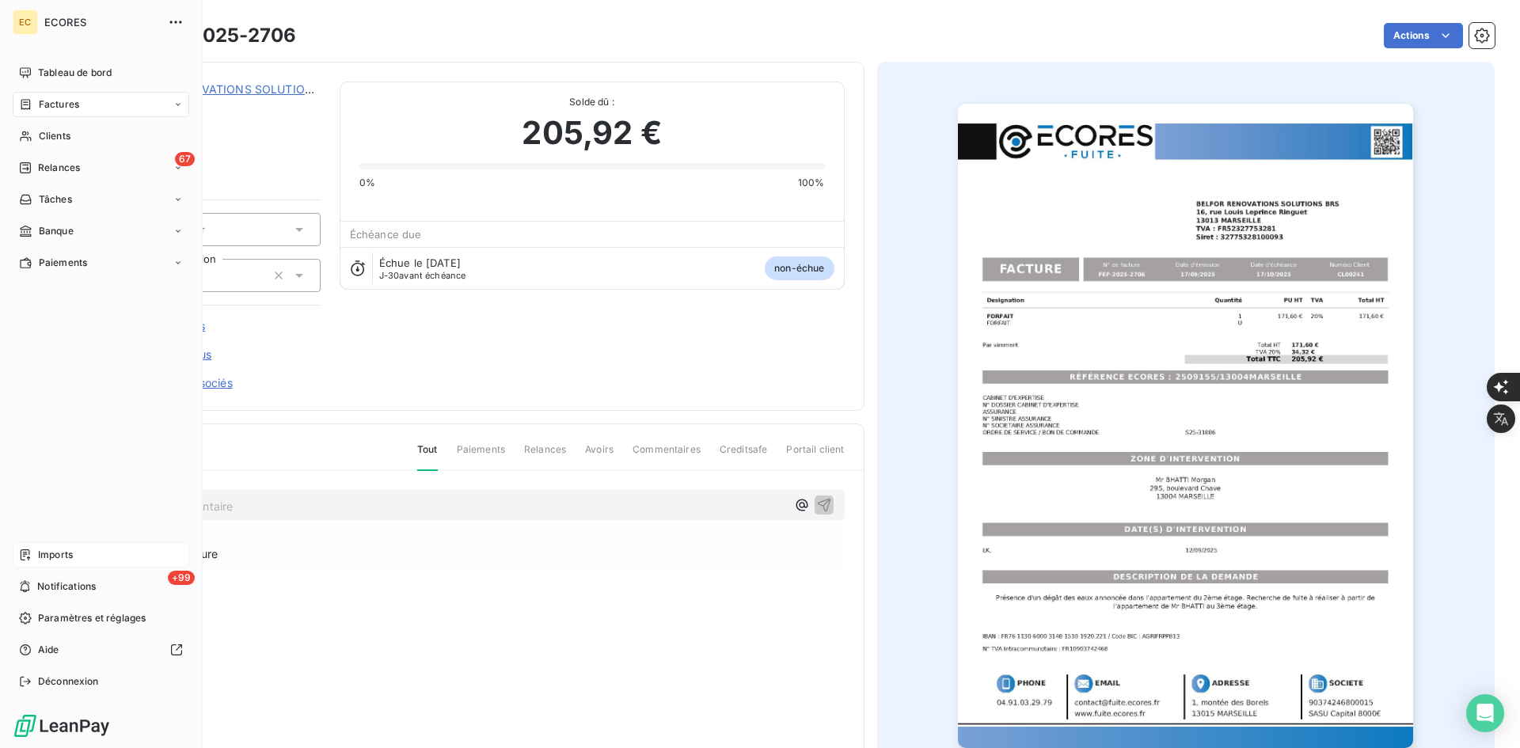
click at [36, 552] on div "Imports" at bounding box center [101, 554] width 177 height 25
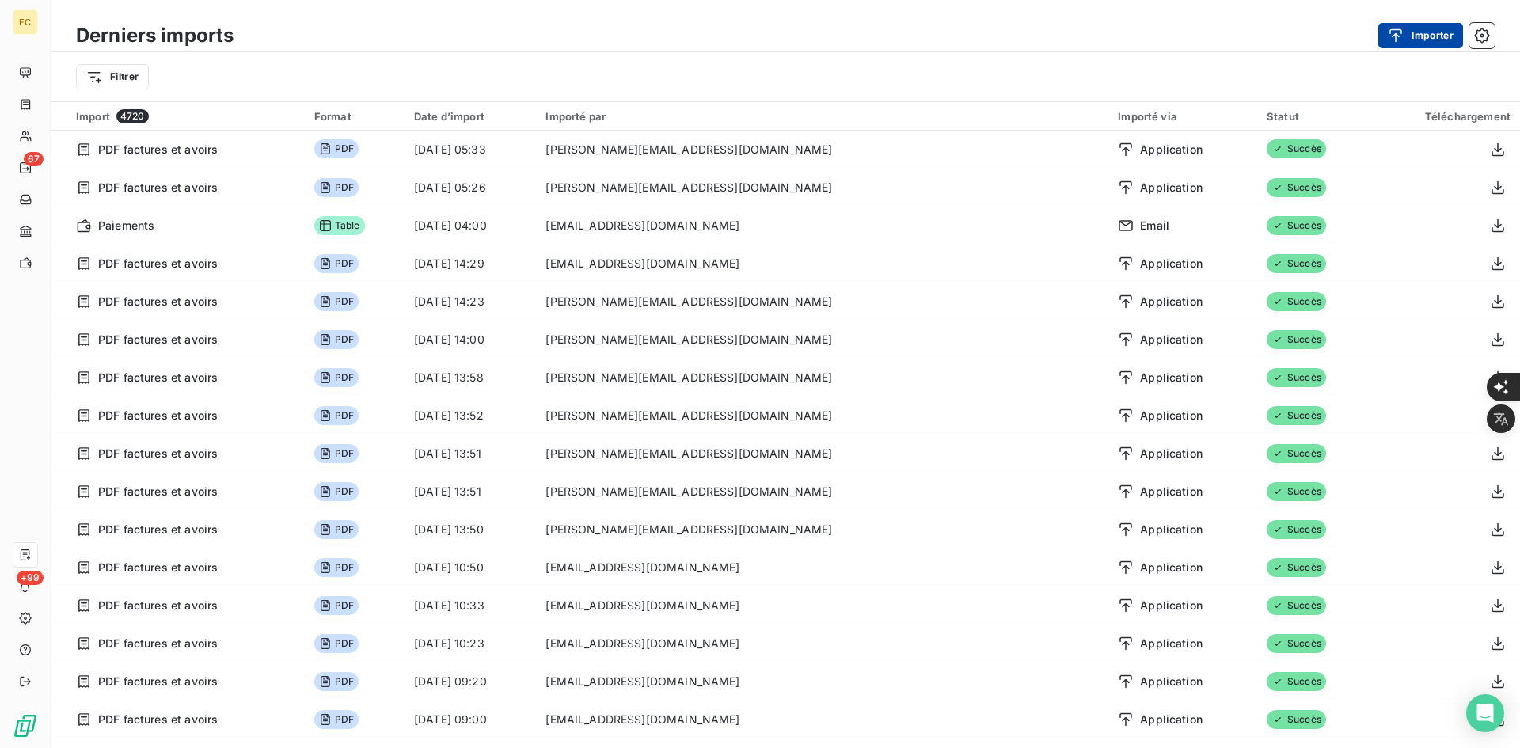
click at [1409, 33] on div "button" at bounding box center [1400, 36] width 24 height 16
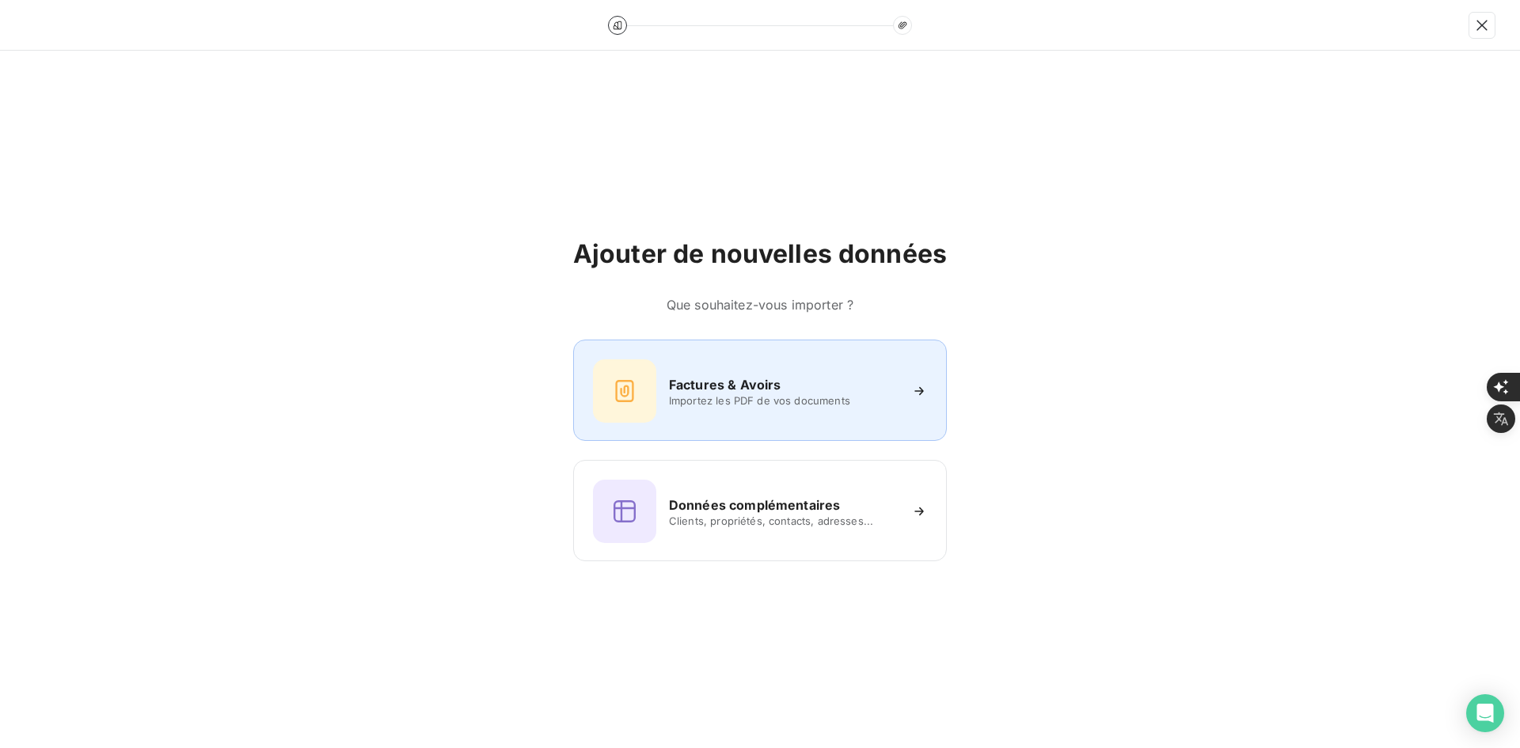
click at [603, 367] on div at bounding box center [624, 390] width 63 height 63
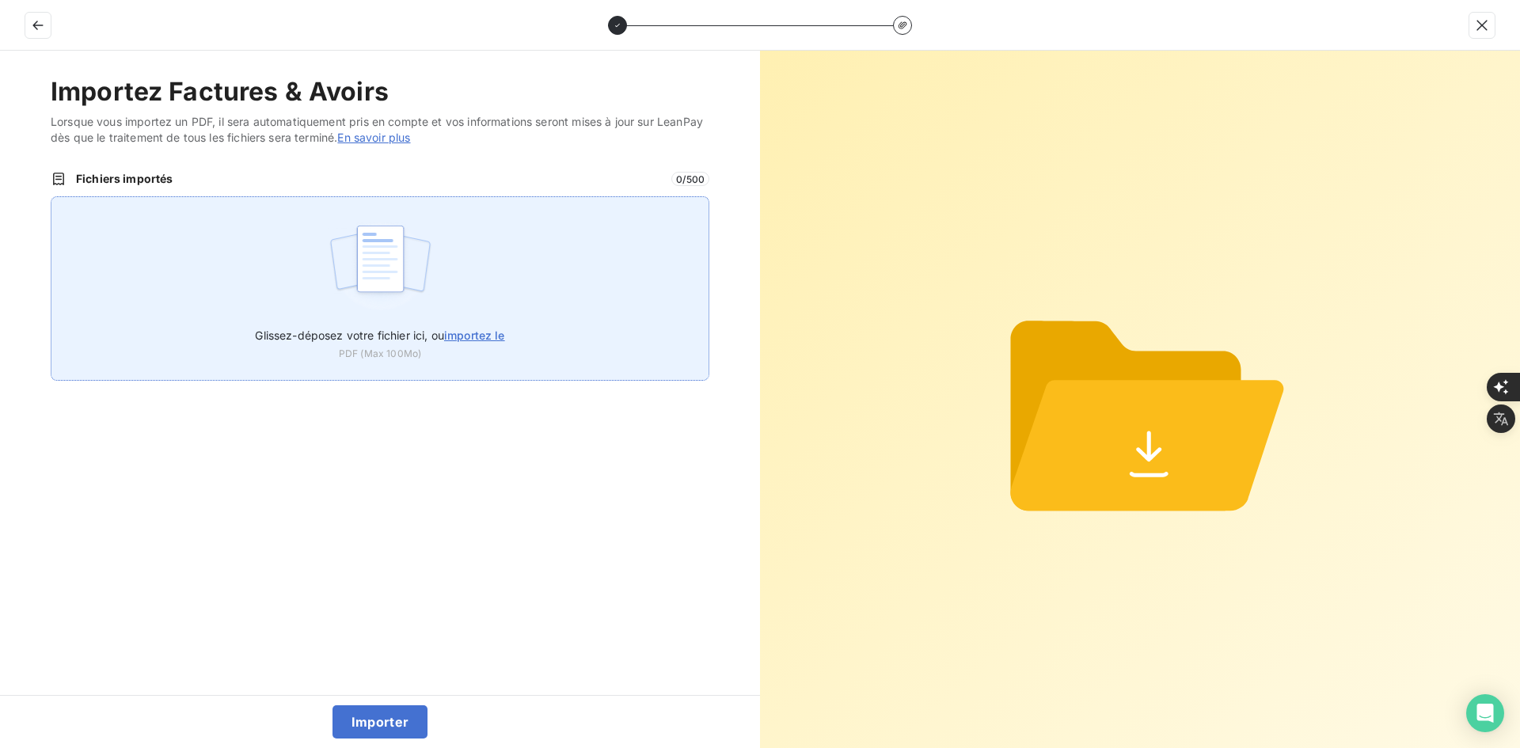
click at [490, 249] on div "Glissez-déposez votre fichier ici, ou importez le PDF (Max 100Mo)" at bounding box center [380, 288] width 659 height 184
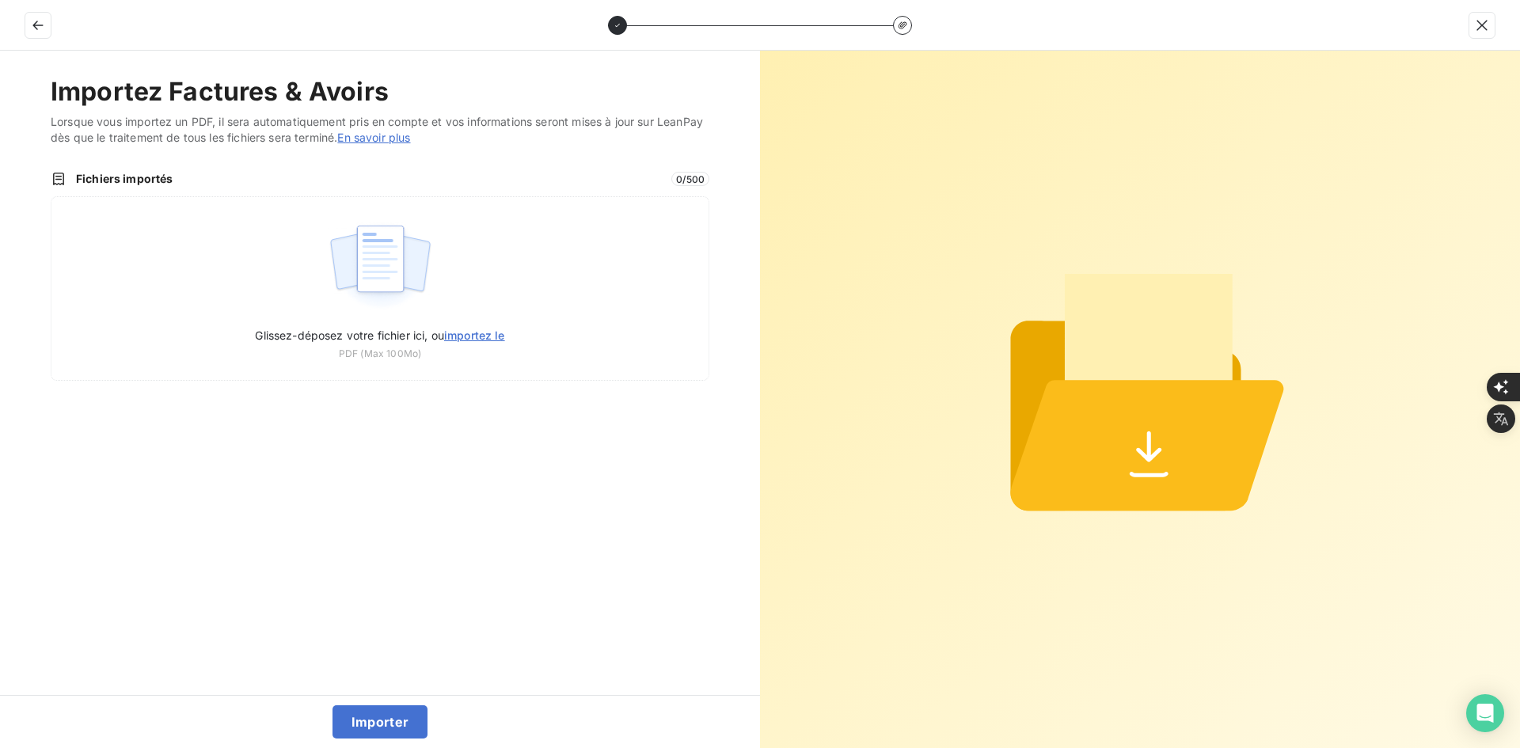
type input "C:\fakepath\FEF-2025-2707.pdf"
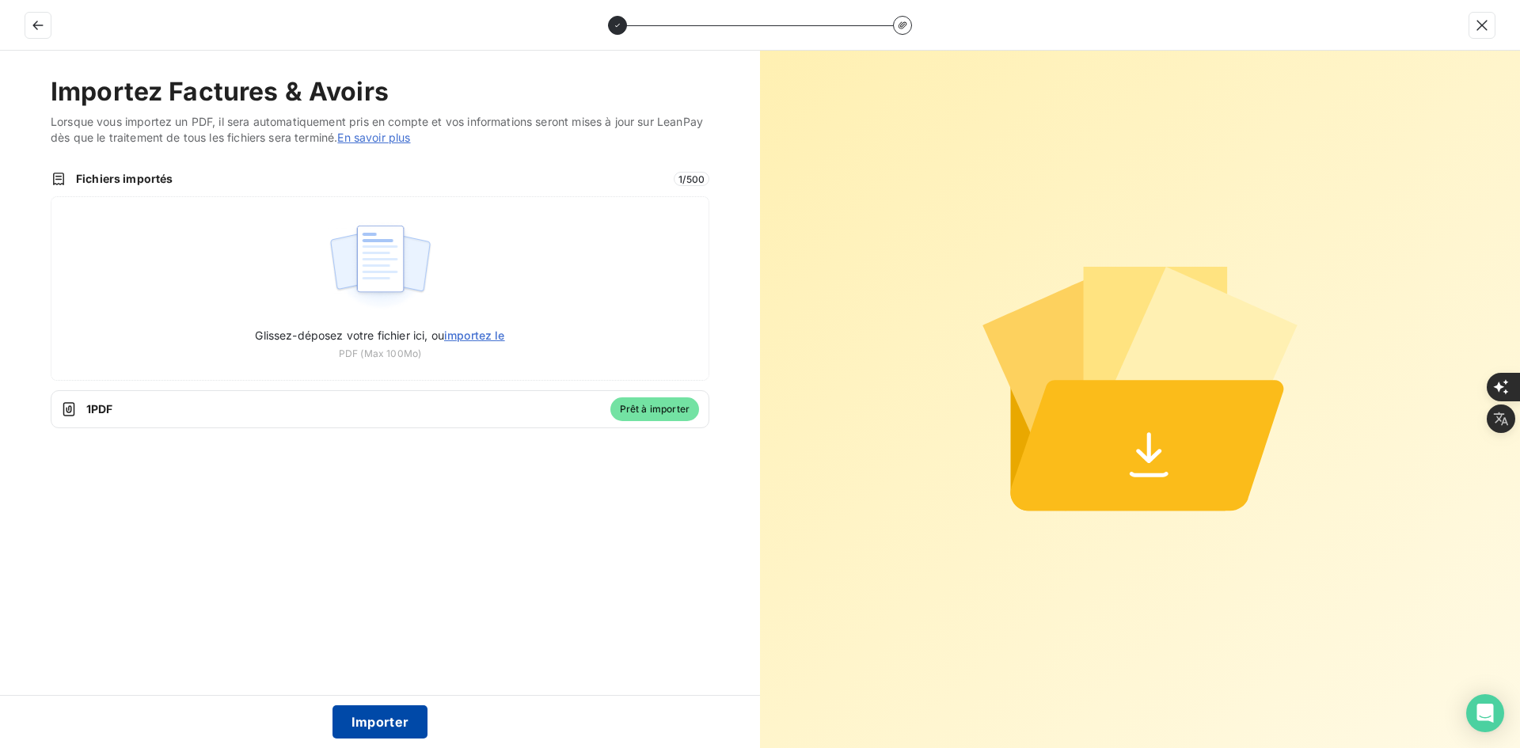
click at [400, 712] on button "Importer" at bounding box center [380, 721] width 96 height 33
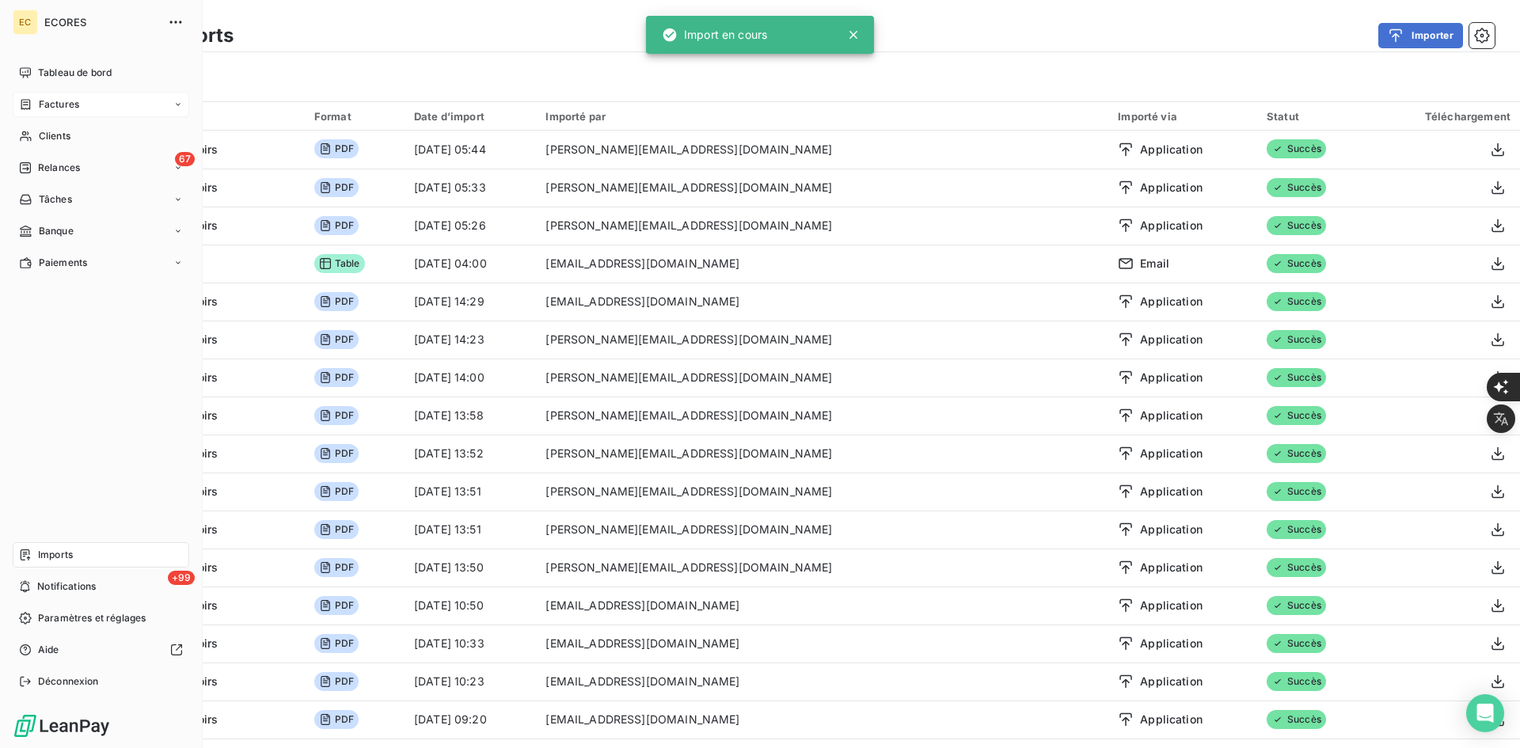
click at [29, 112] on div "Factures" at bounding box center [101, 104] width 177 height 25
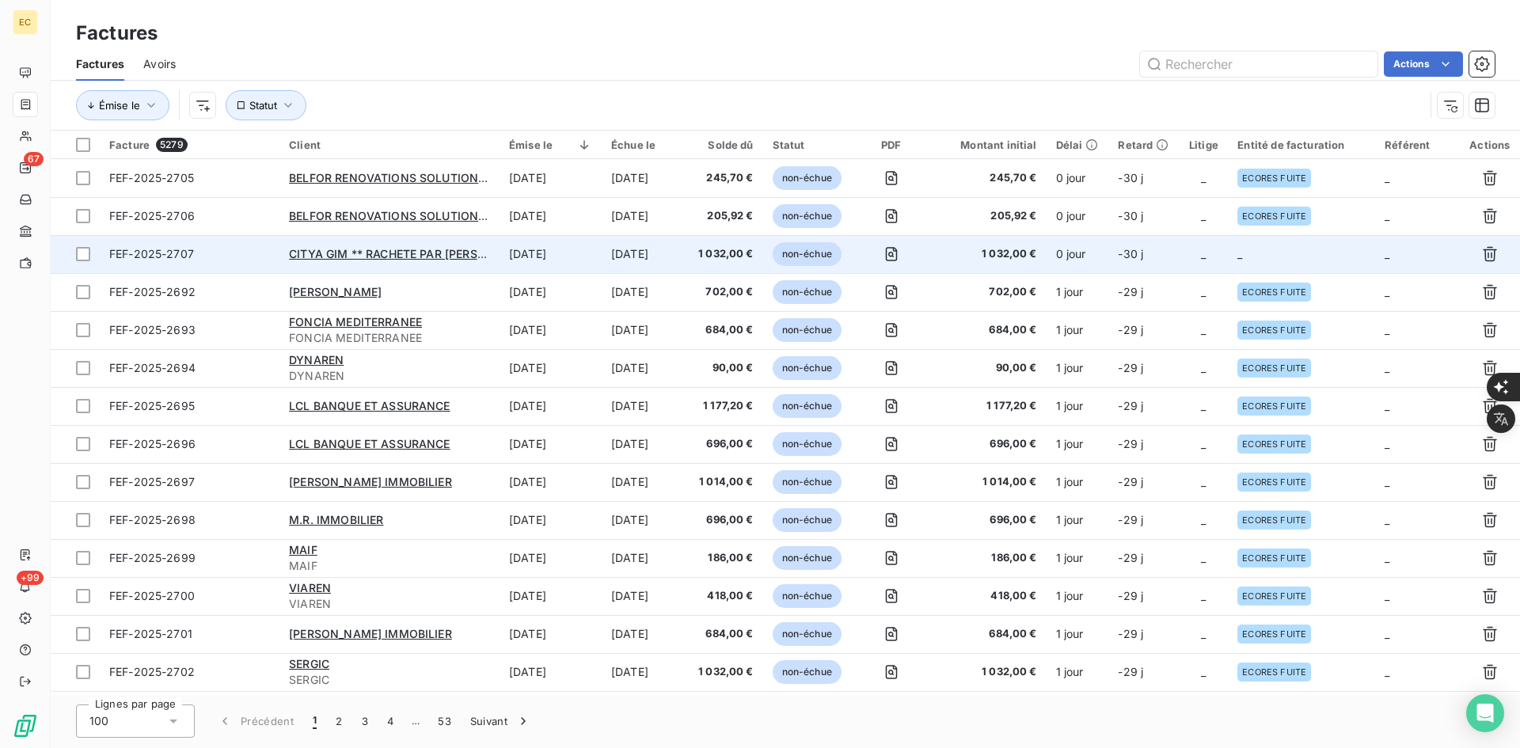
click at [1186, 245] on td "_" at bounding box center [1203, 254] width 49 height 38
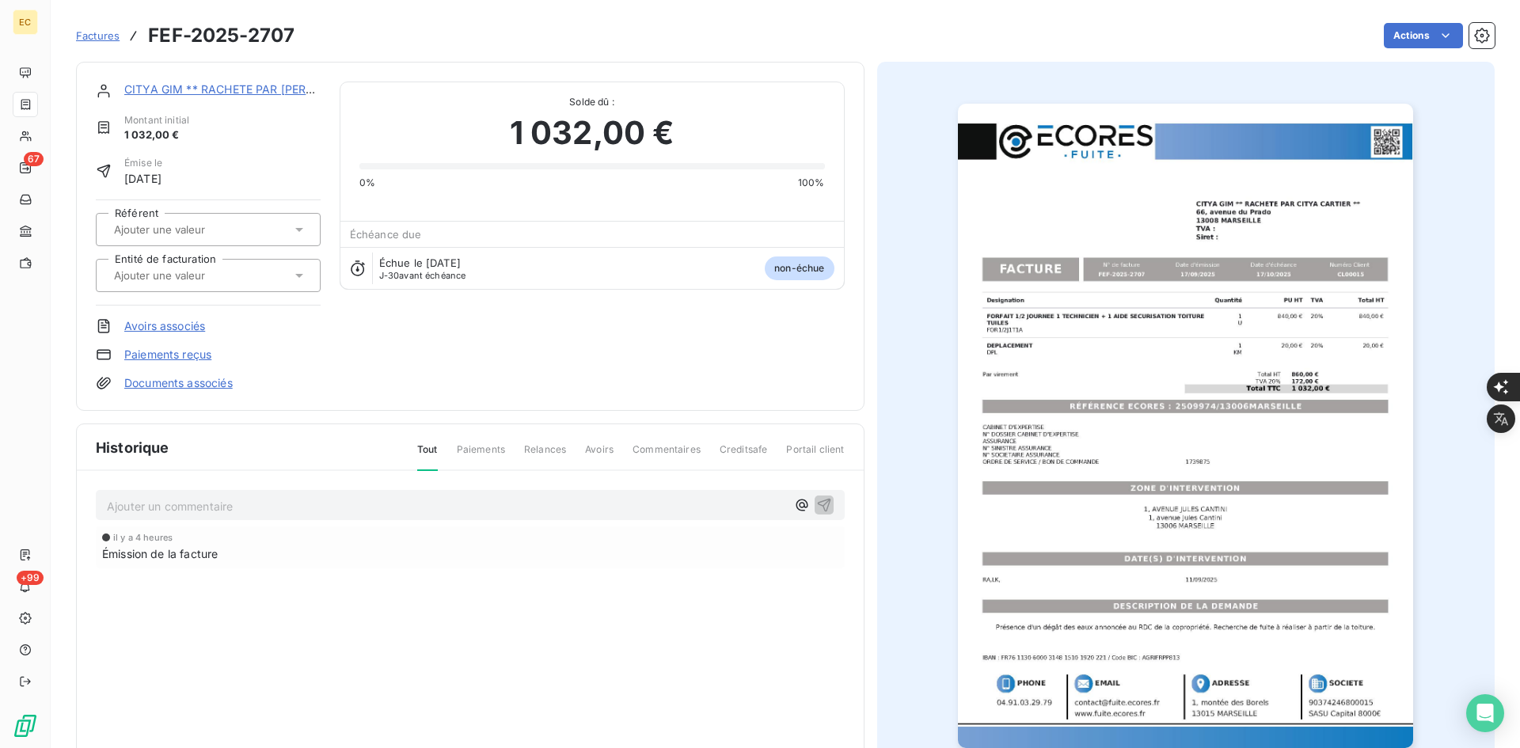
click at [253, 282] on div at bounding box center [200, 275] width 182 height 21
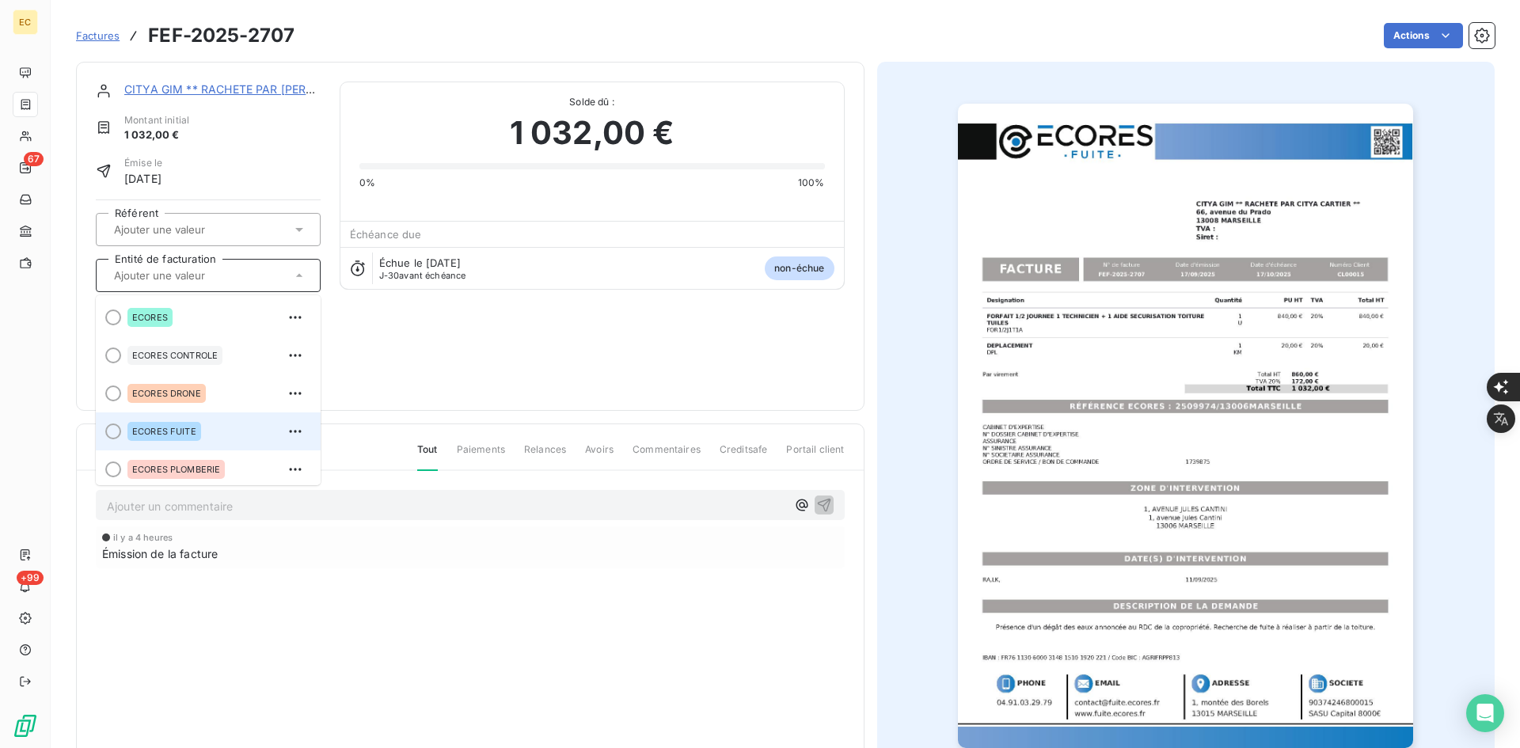
click at [215, 426] on div "ECORES FUITE" at bounding box center [217, 431] width 180 height 25
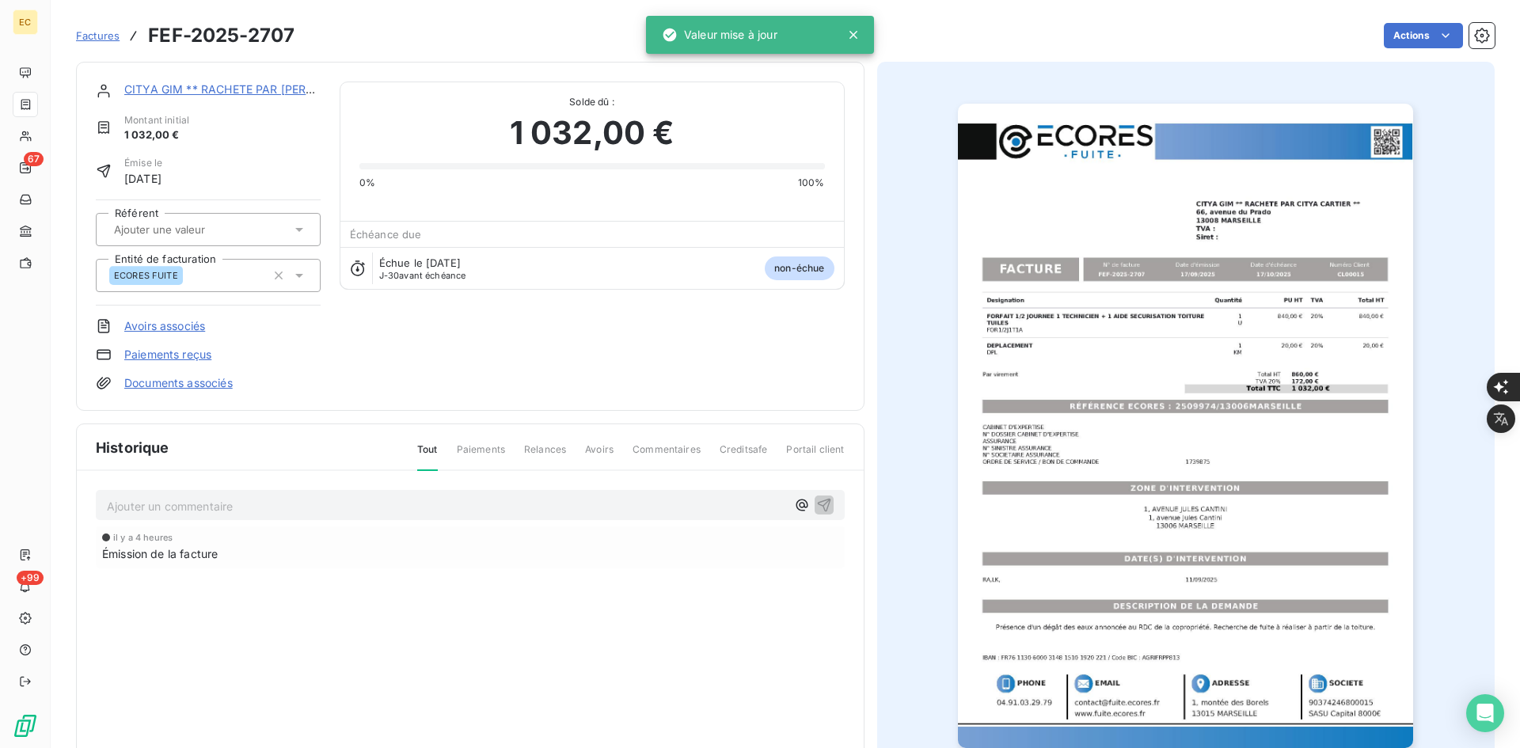
click at [207, 386] on link "Documents associés" at bounding box center [178, 383] width 108 height 16
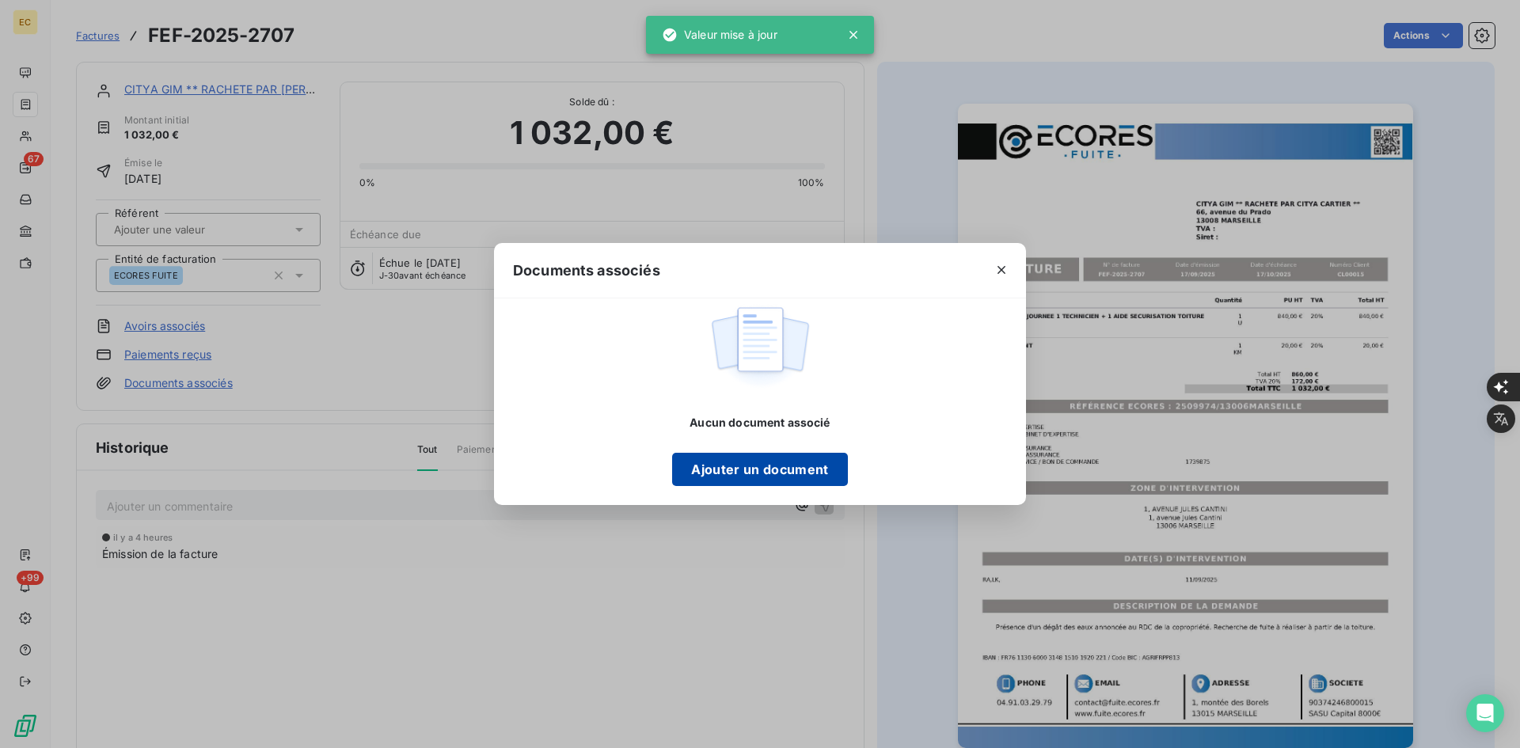
click at [768, 460] on button "Ajouter un document" at bounding box center [759, 469] width 175 height 33
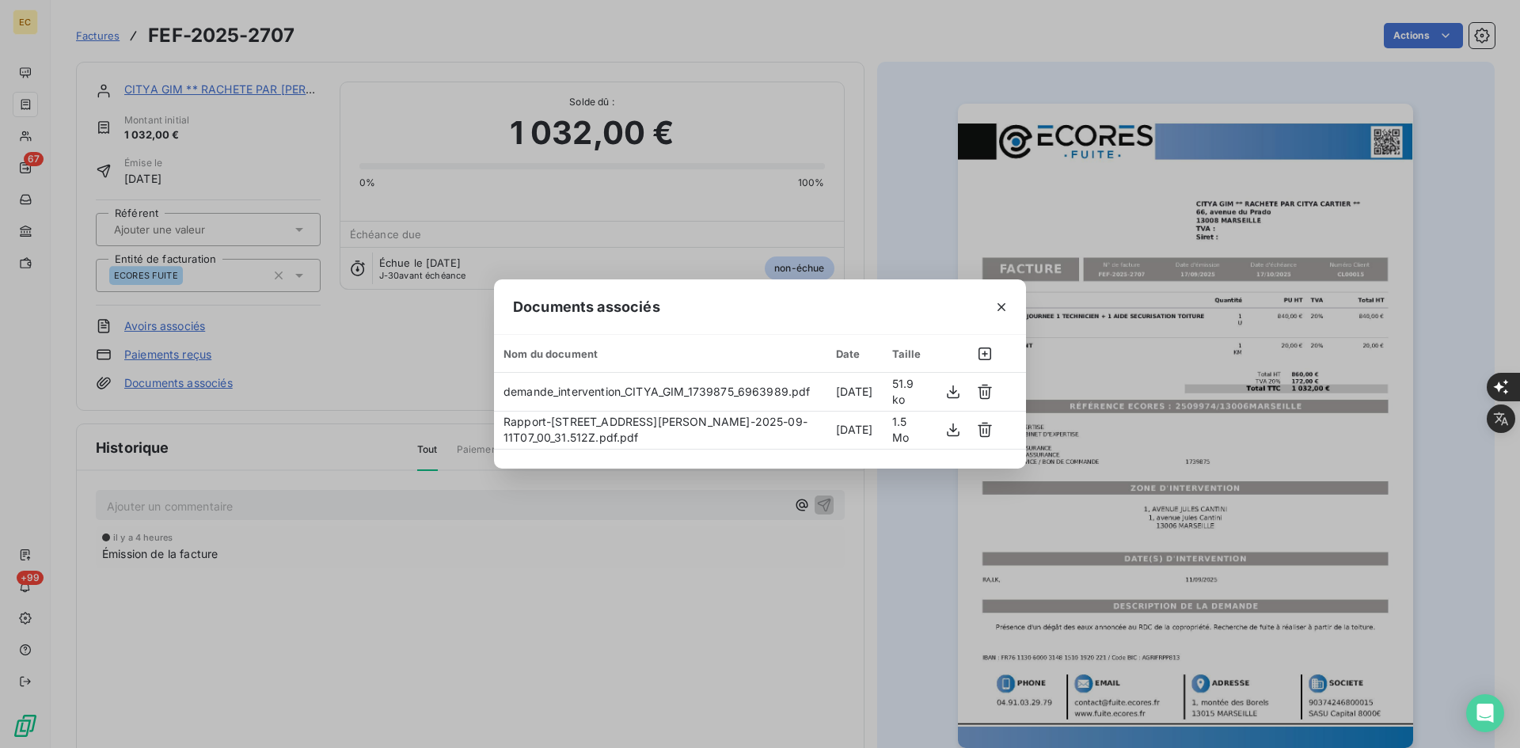
click at [1000, 307] on button "button" at bounding box center [1001, 306] width 25 height 25
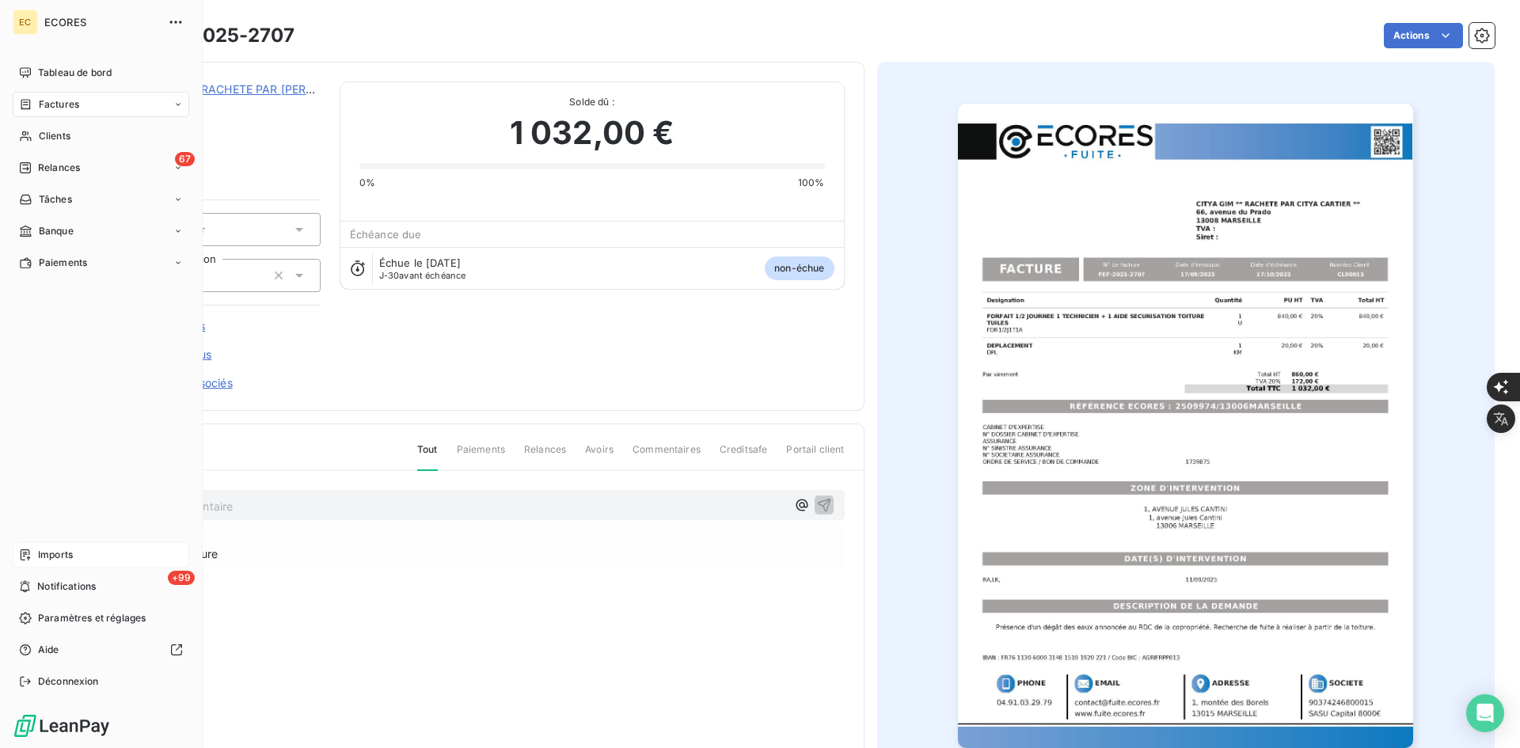
click at [21, 559] on icon at bounding box center [25, 554] width 9 height 11
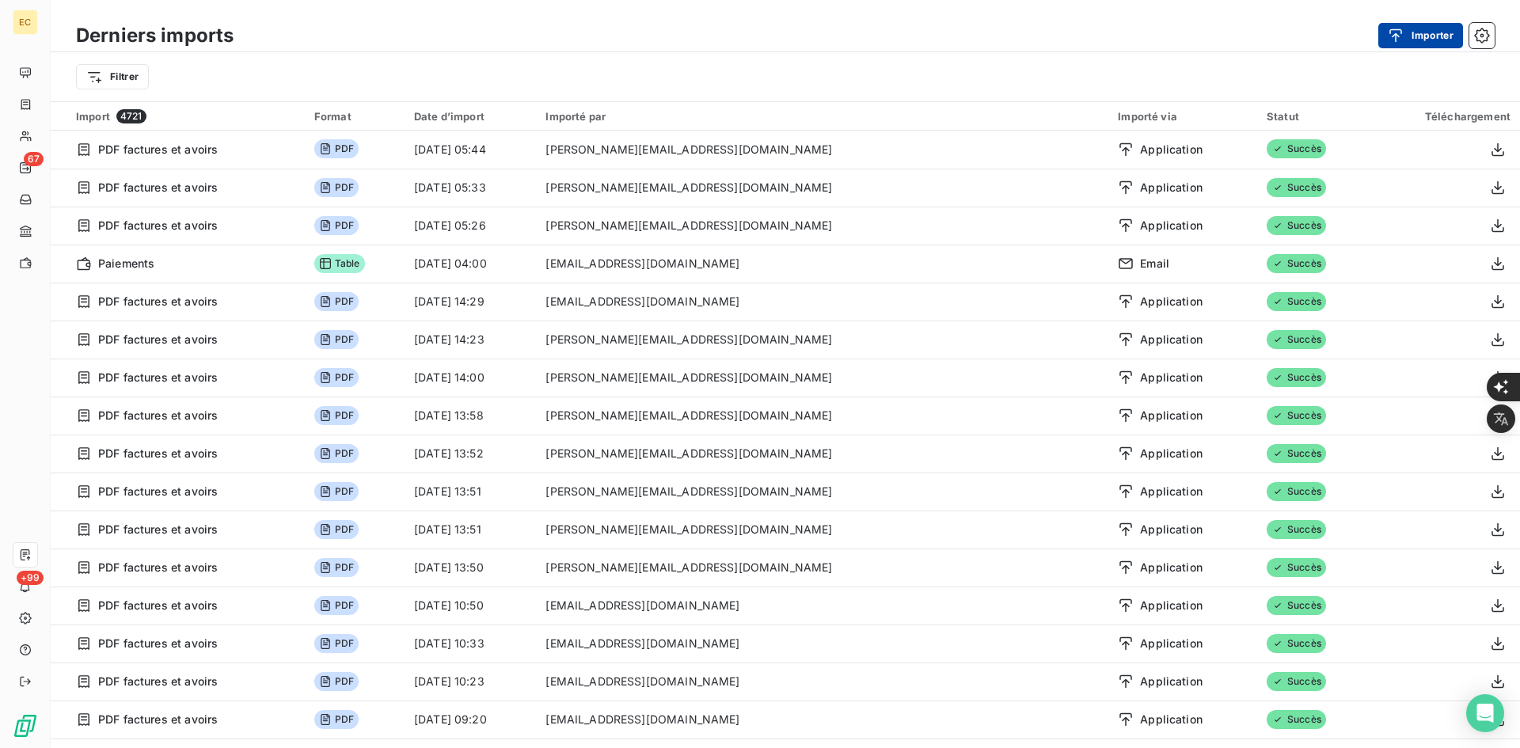
click at [1410, 36] on div "button" at bounding box center [1400, 36] width 24 height 16
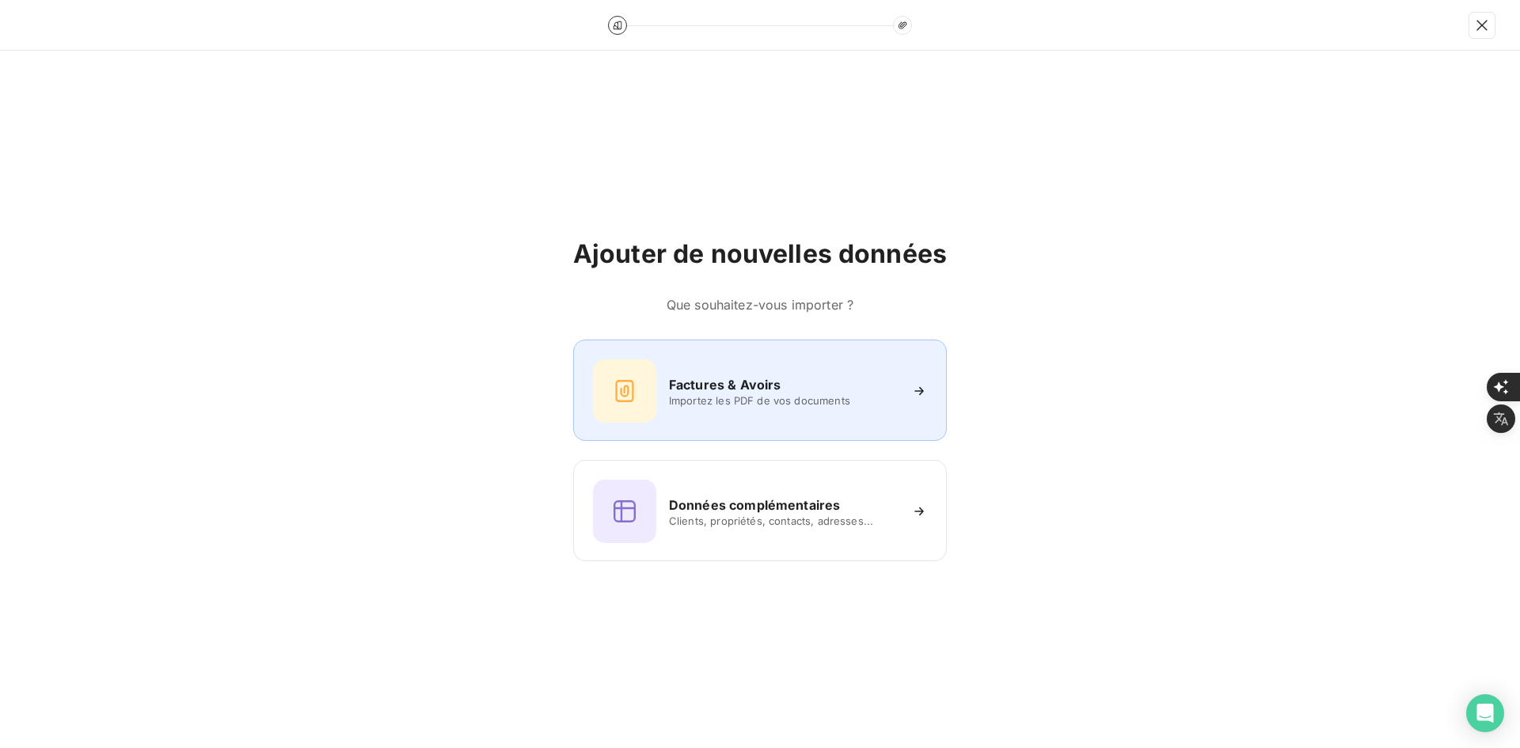
click at [673, 408] on div "Factures & Avoirs Importez les PDF de vos documents" at bounding box center [760, 390] width 334 height 63
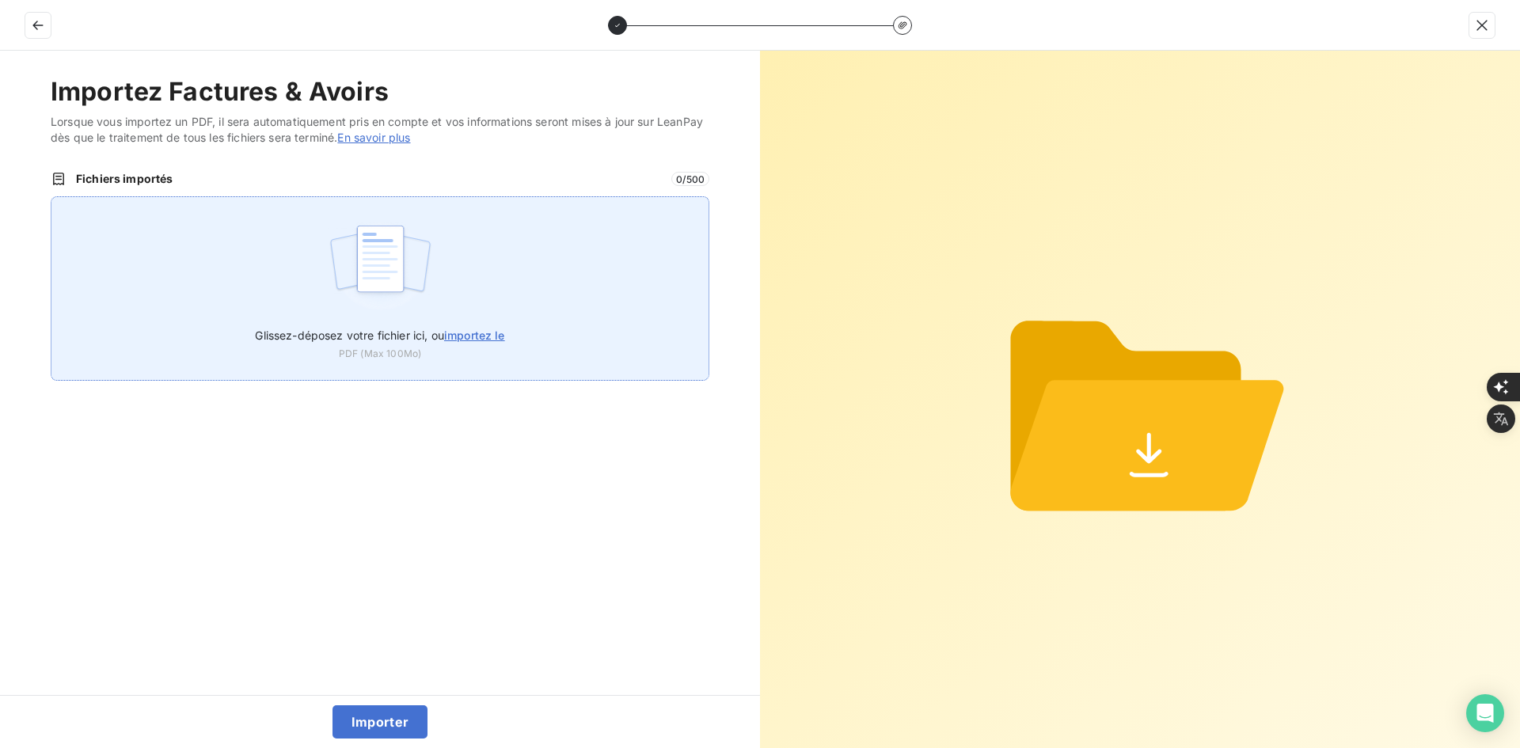
click at [487, 253] on div "Glissez-déposez votre fichier ici, ou importez le PDF (Max 100Mo)" at bounding box center [380, 288] width 659 height 184
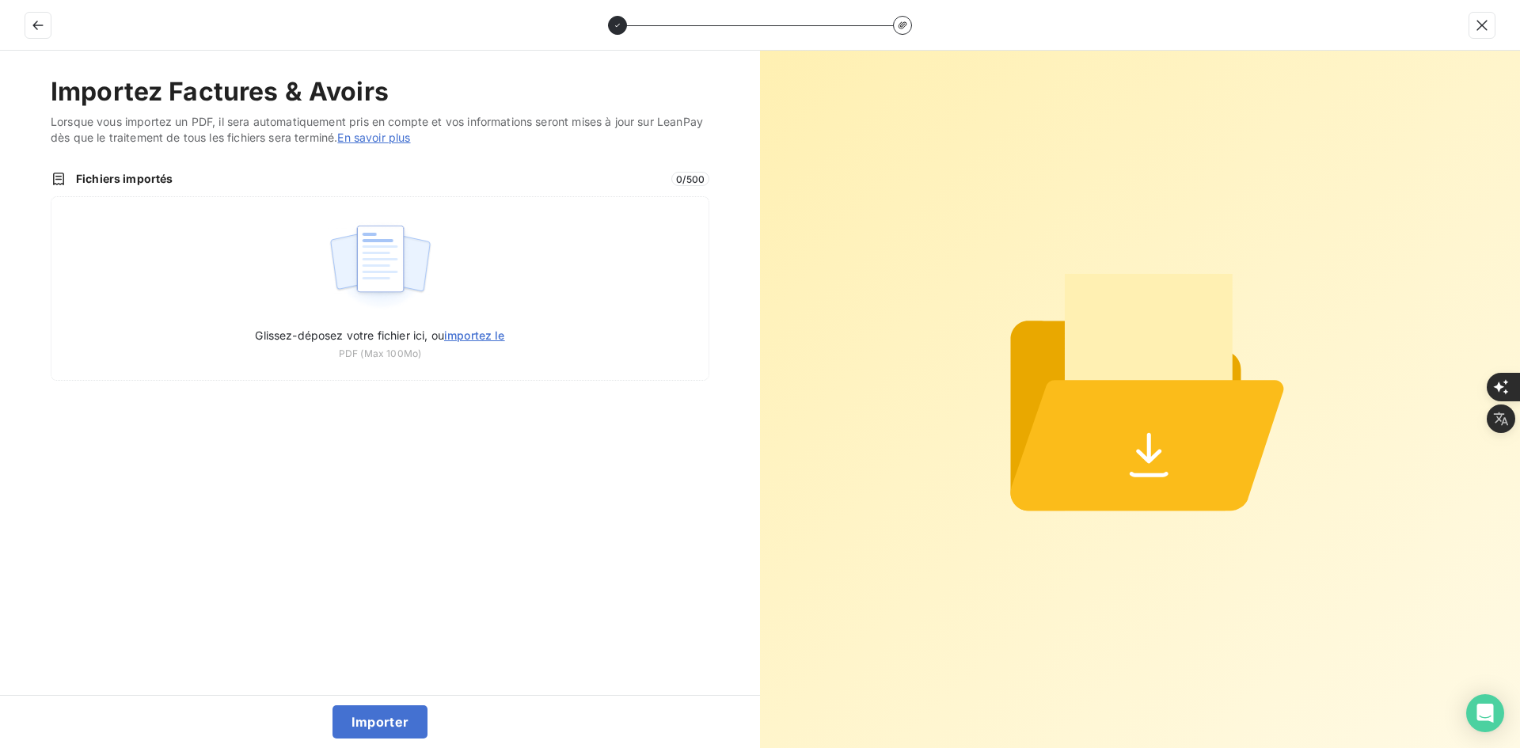
type input "C:\fakepath\FEF-2025-2708.pdf"
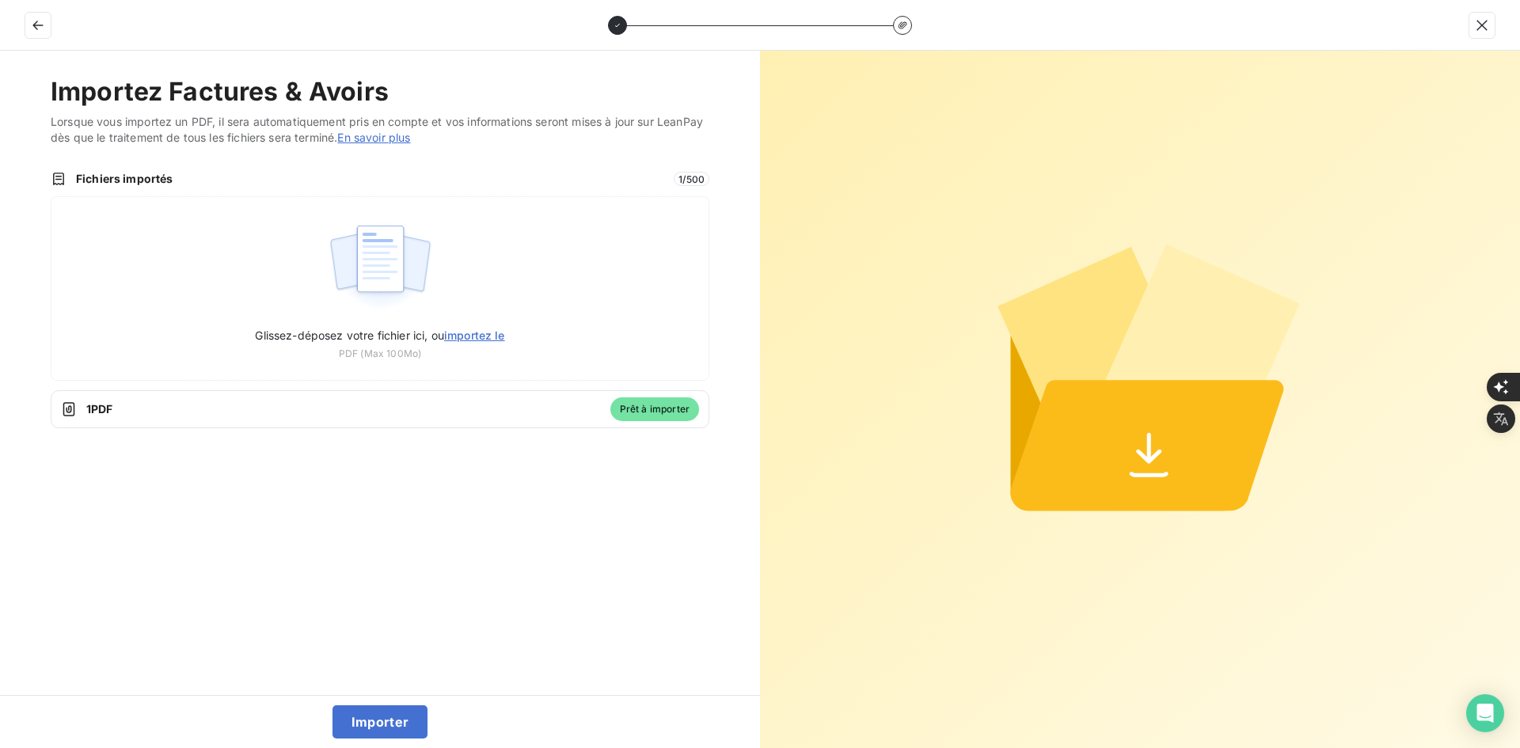
drag, startPoint x: 400, startPoint y: 719, endPoint x: 404, endPoint y: 697, distance: 22.5
click at [401, 719] on button "Importer" at bounding box center [380, 721] width 96 height 33
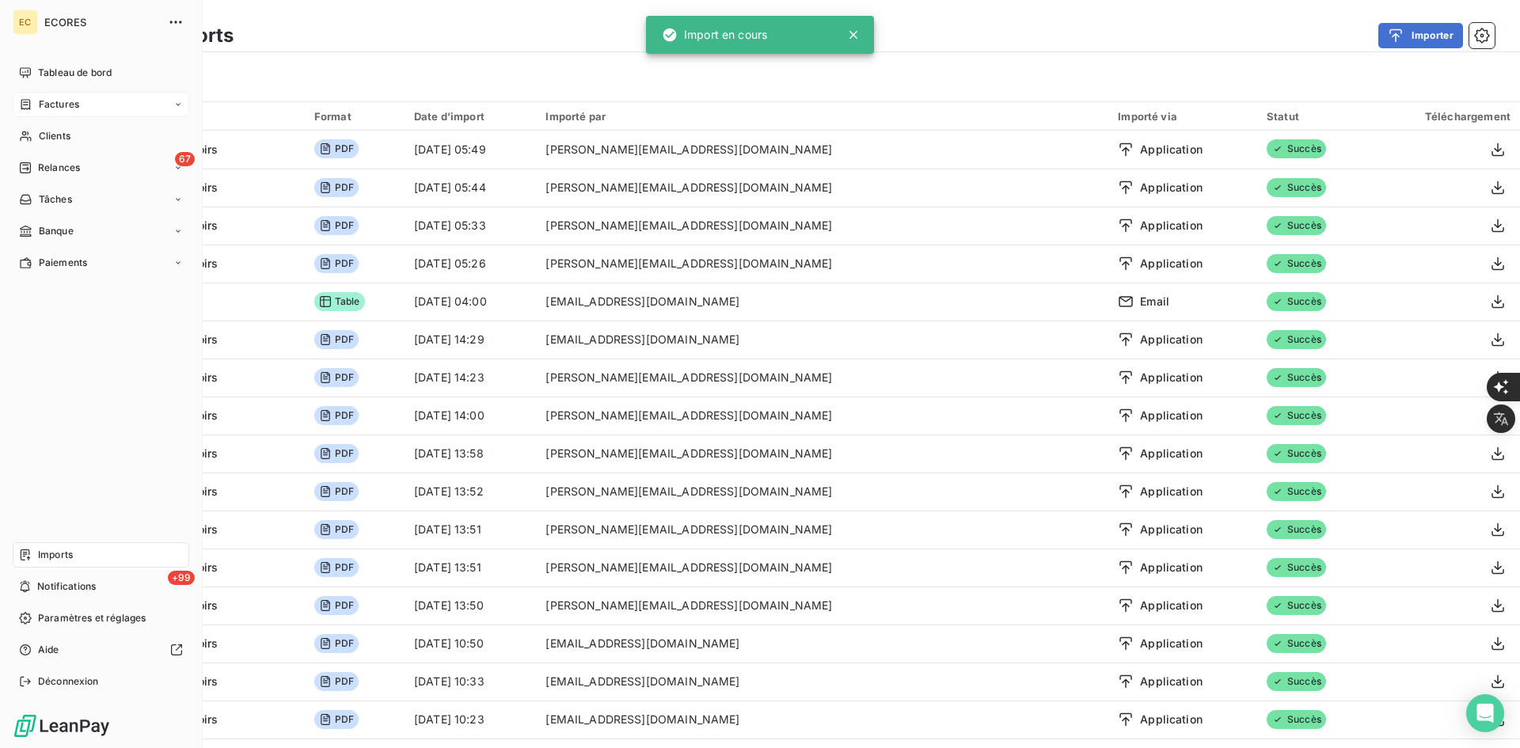
click at [43, 109] on span "Factures" at bounding box center [59, 104] width 40 height 14
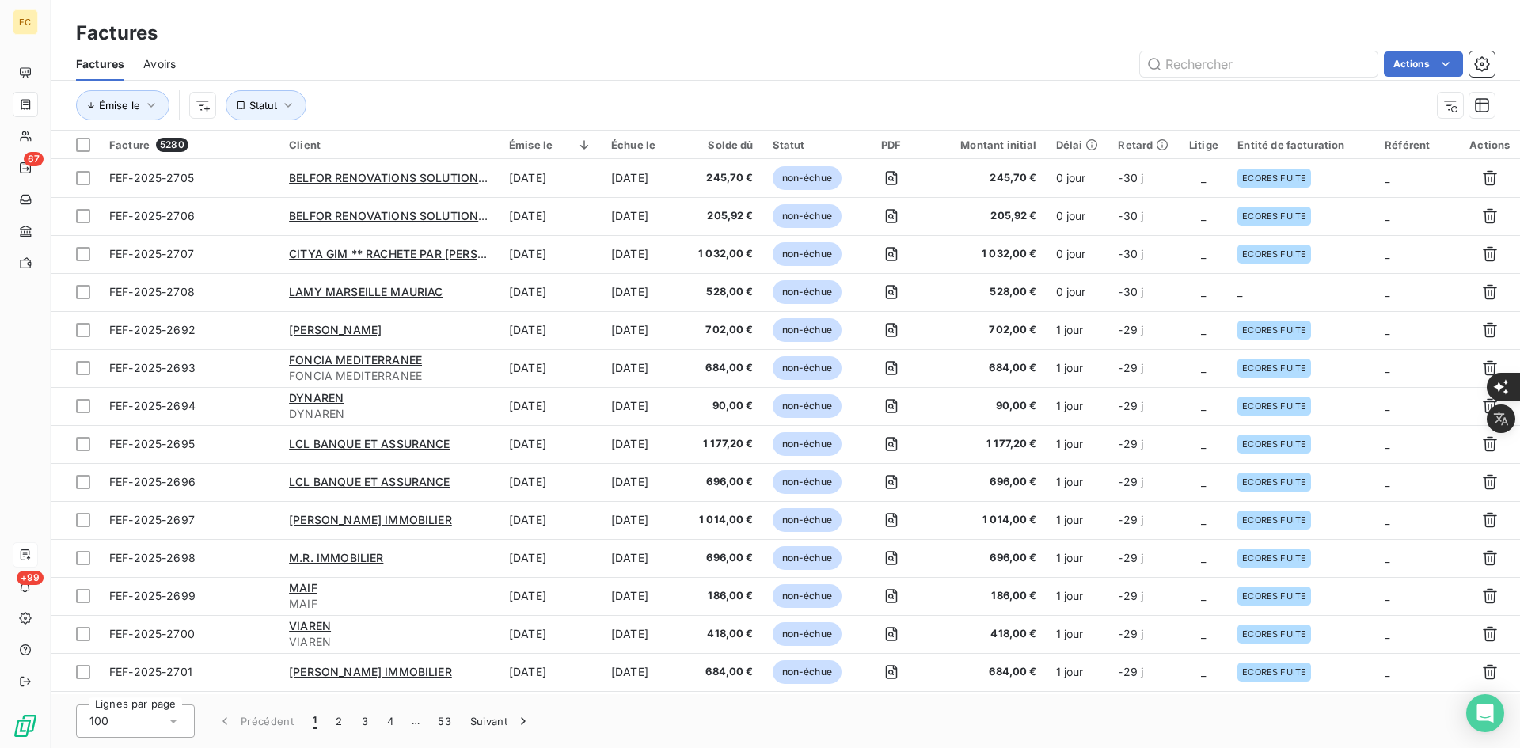
click at [1267, 302] on td "_" at bounding box center [1301, 292] width 147 height 38
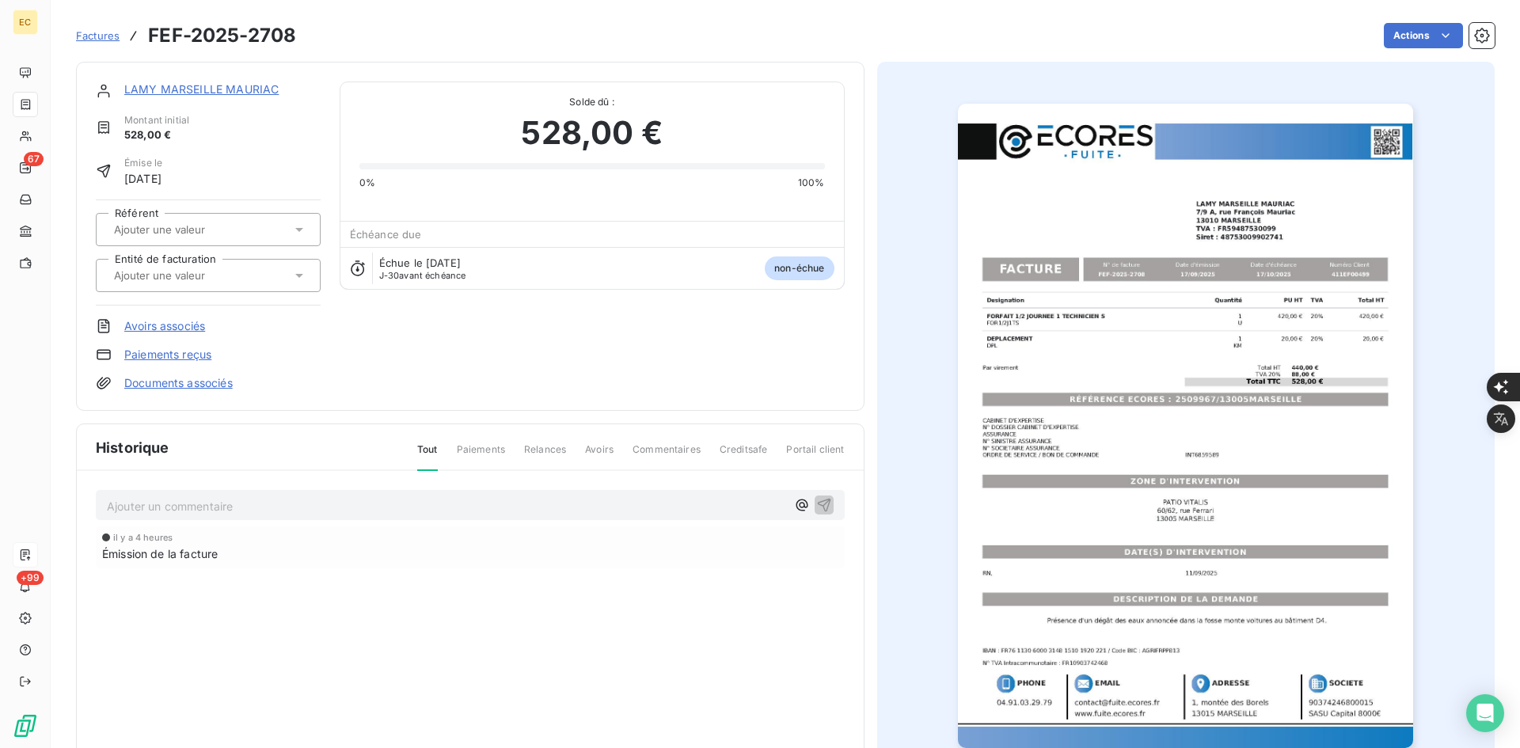
click at [226, 289] on div at bounding box center [208, 275] width 225 height 33
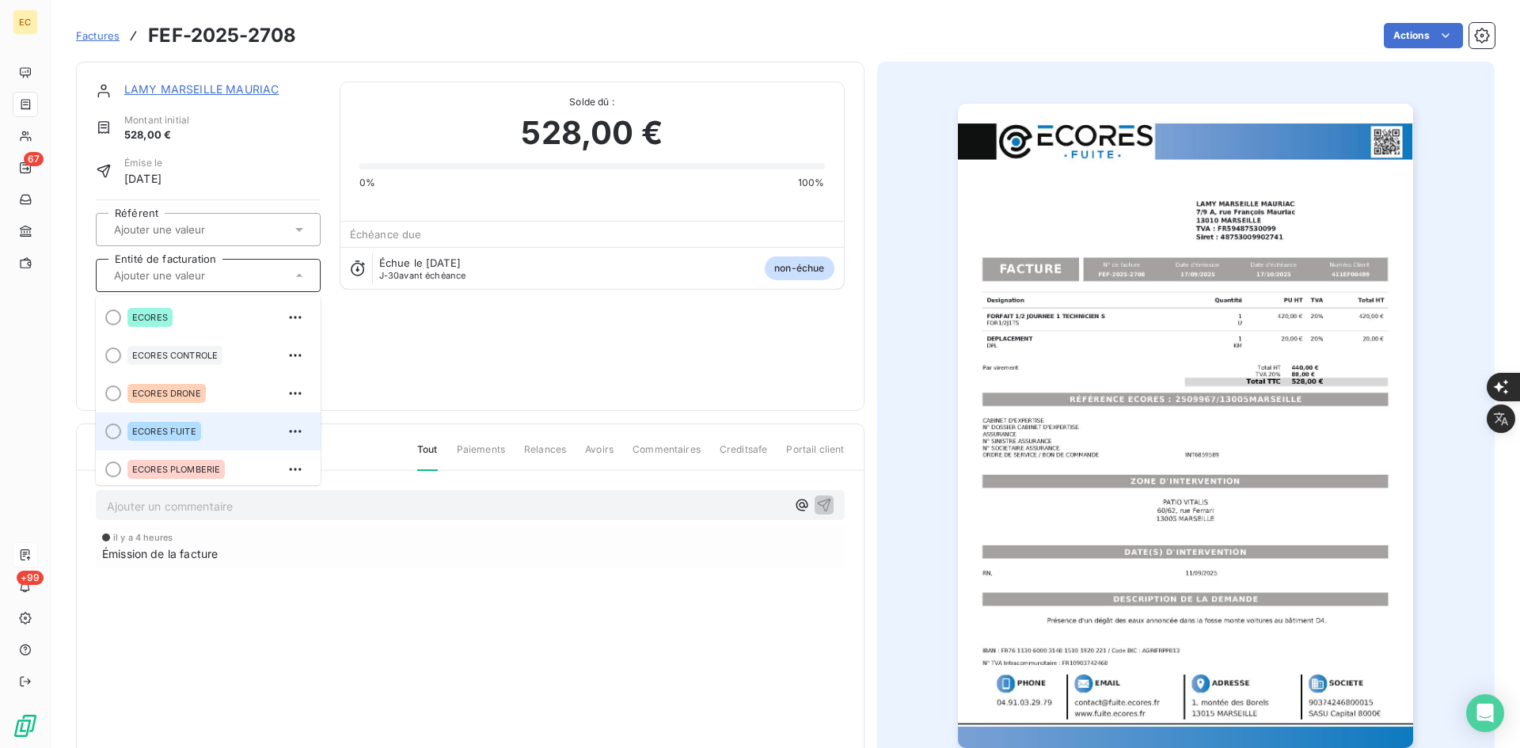
click at [179, 435] on span "ECORES FUITE" at bounding box center [164, 431] width 64 height 9
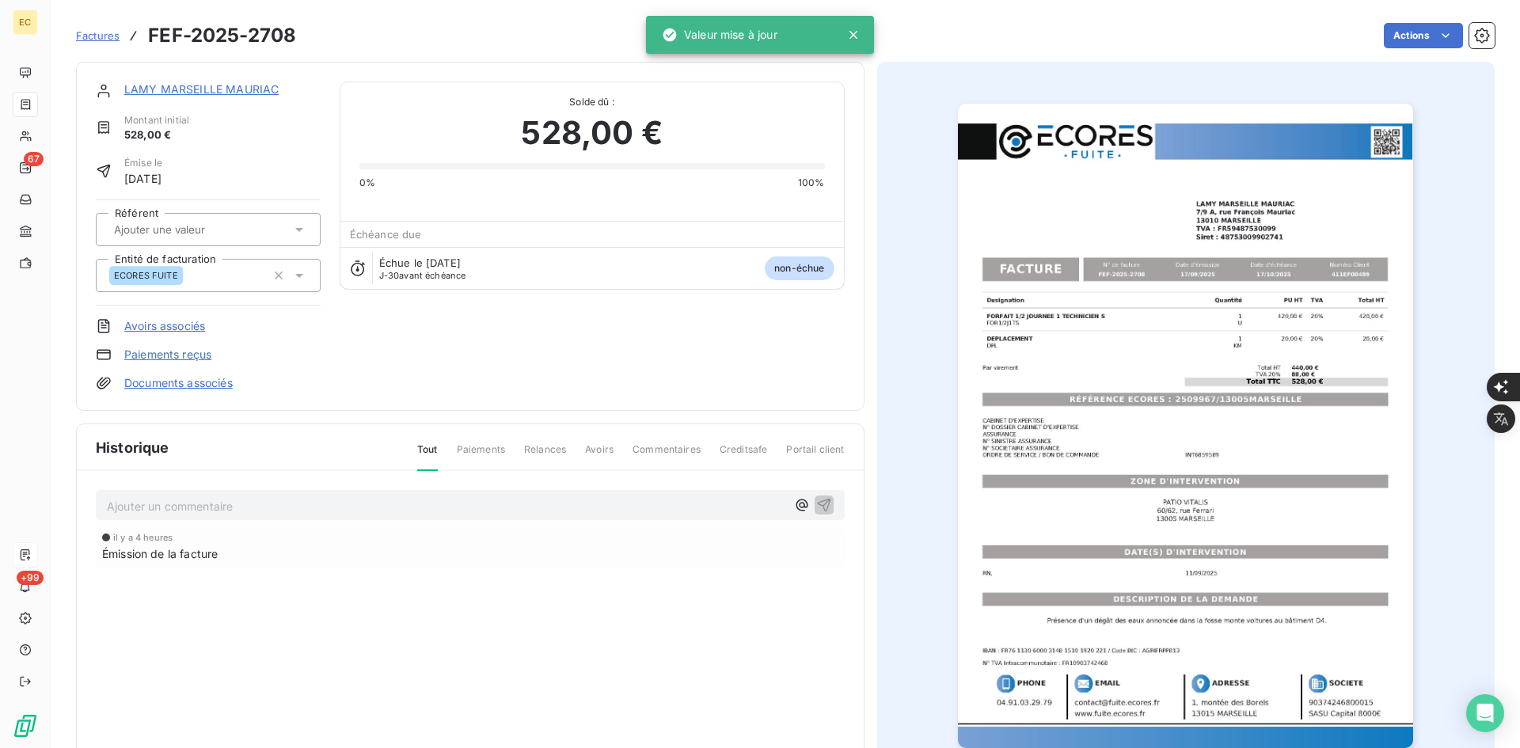
click at [186, 379] on link "Documents associés" at bounding box center [178, 383] width 108 height 16
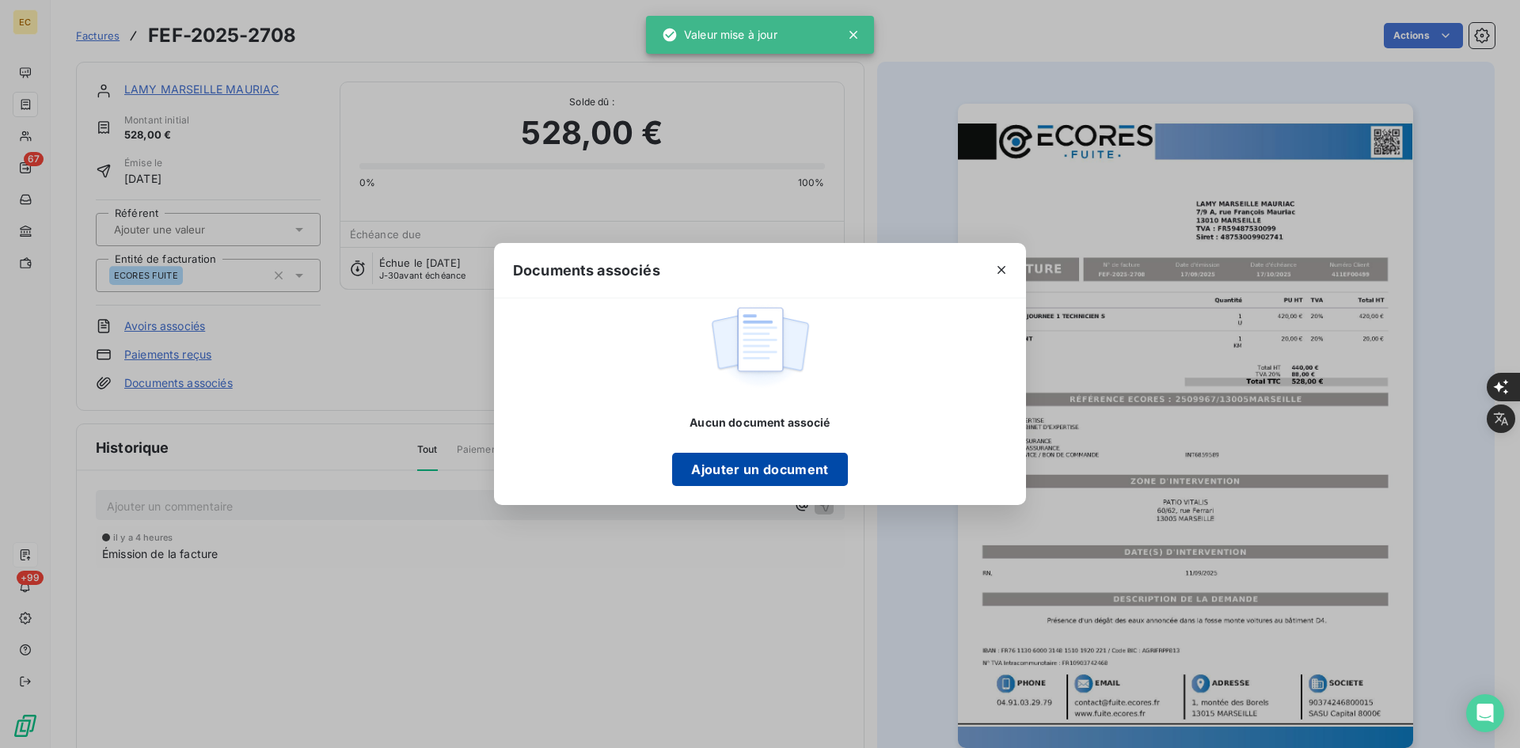
click at [776, 471] on button "Ajouter un document" at bounding box center [759, 469] width 175 height 33
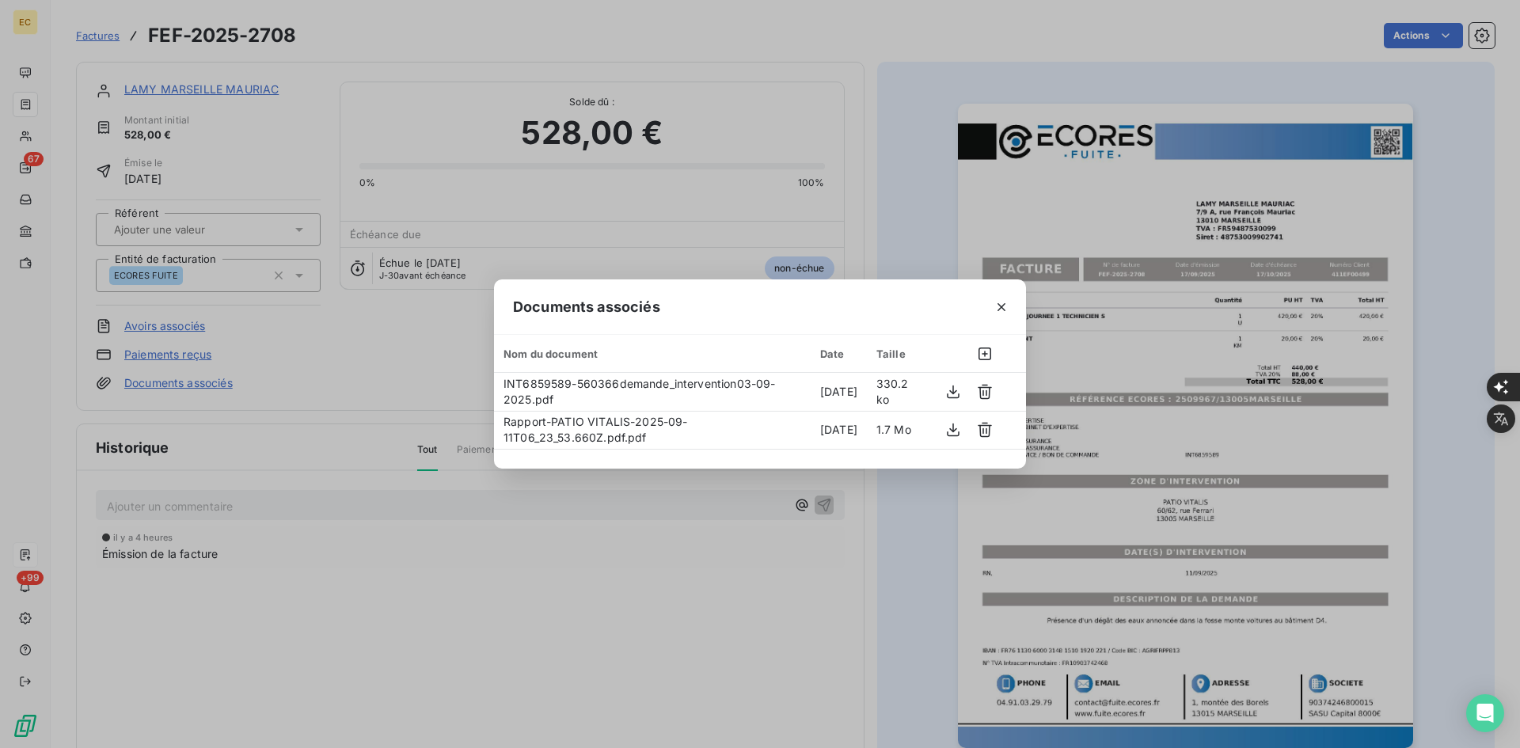
click at [998, 298] on button "button" at bounding box center [1001, 306] width 25 height 25
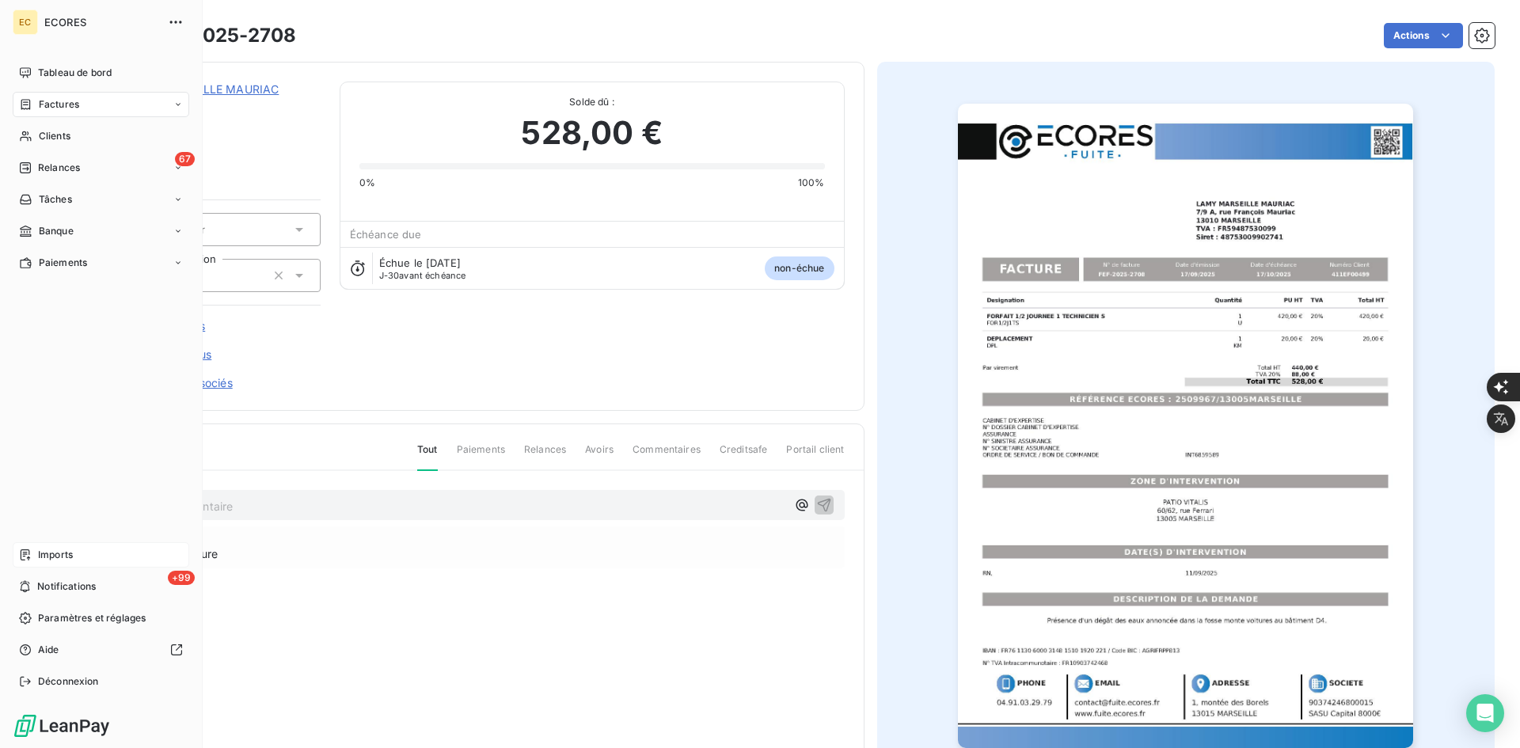
click at [46, 558] on span "Imports" at bounding box center [55, 555] width 35 height 14
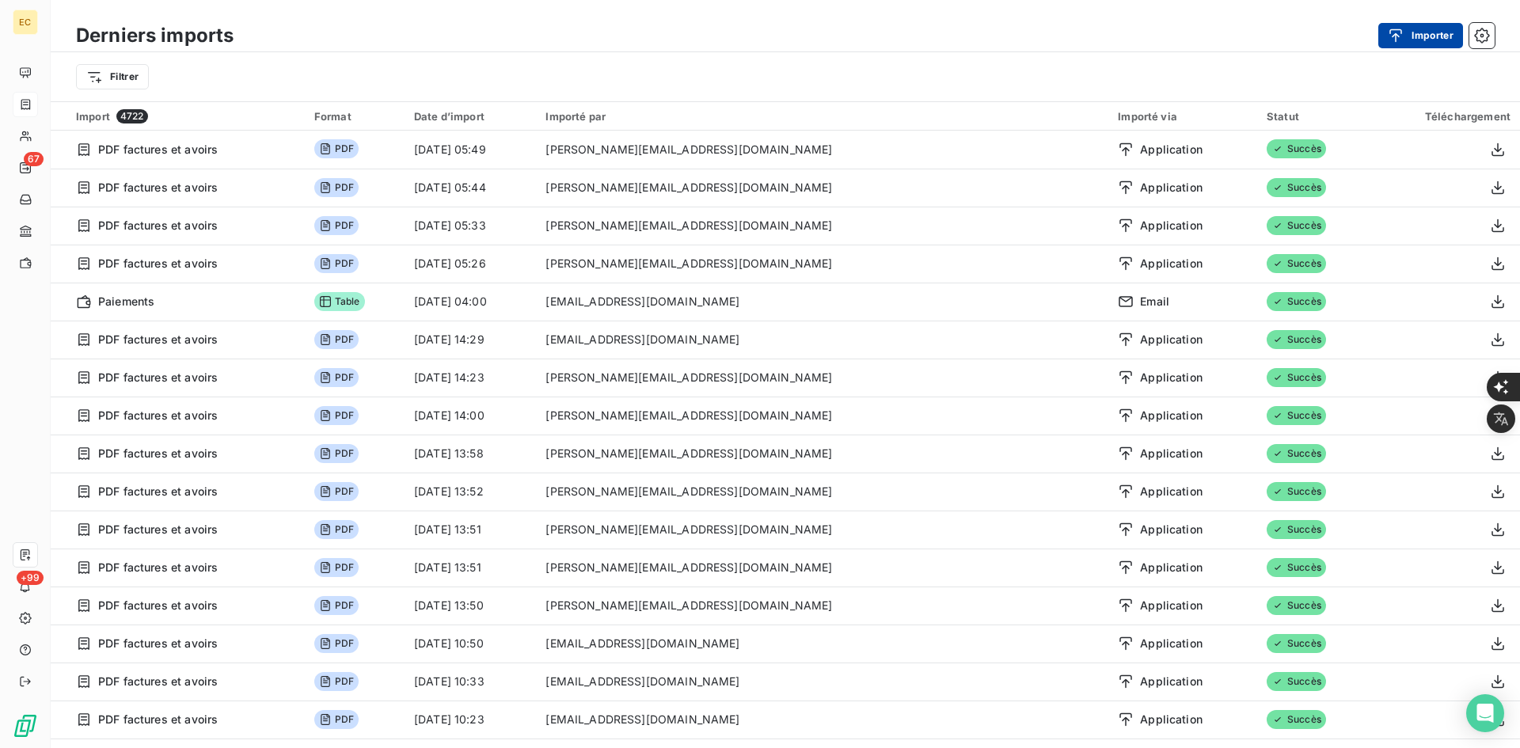
click at [1423, 43] on button "Importer" at bounding box center [1420, 35] width 85 height 25
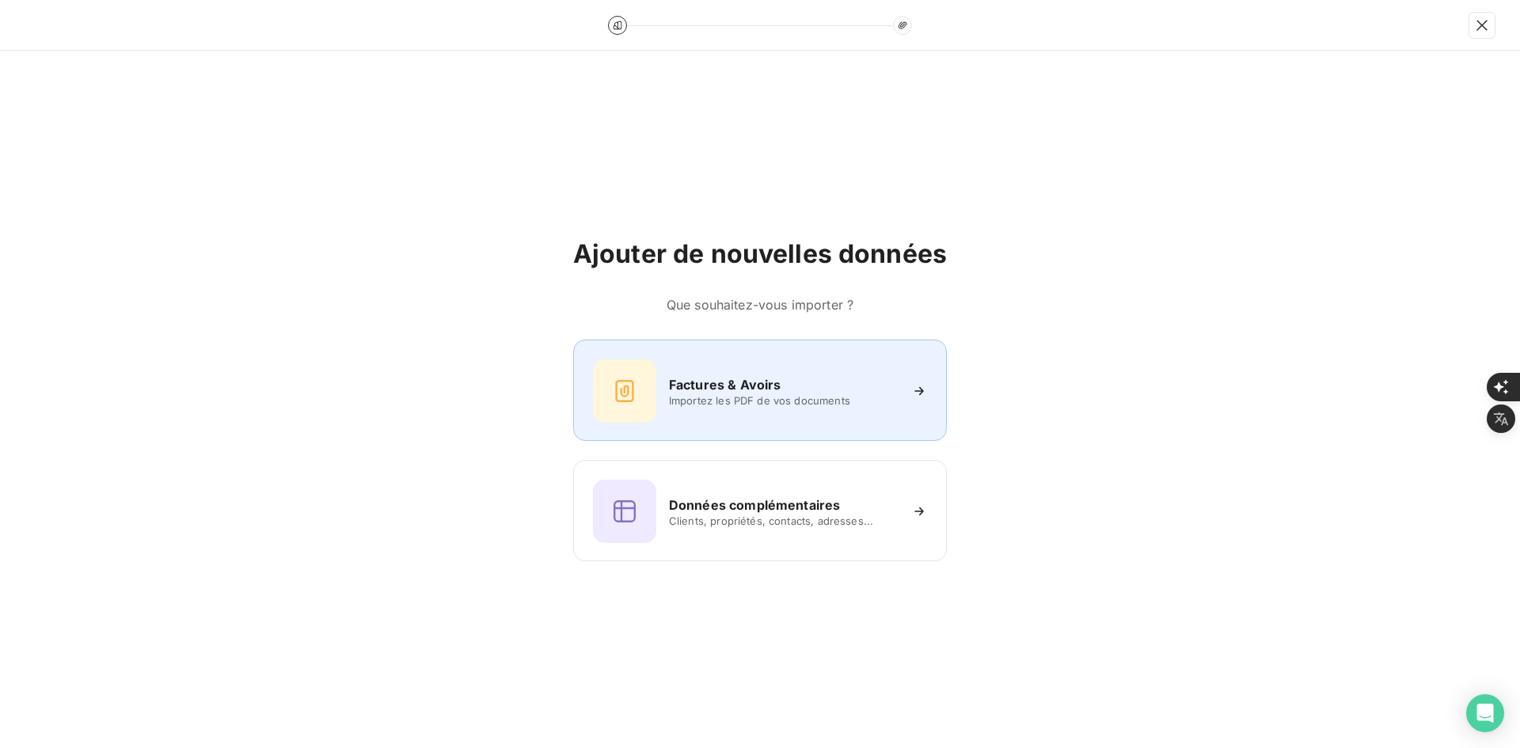
click at [844, 360] on div "Factures & Avoirs Importez les PDF de vos documents" at bounding box center [760, 390] width 334 height 63
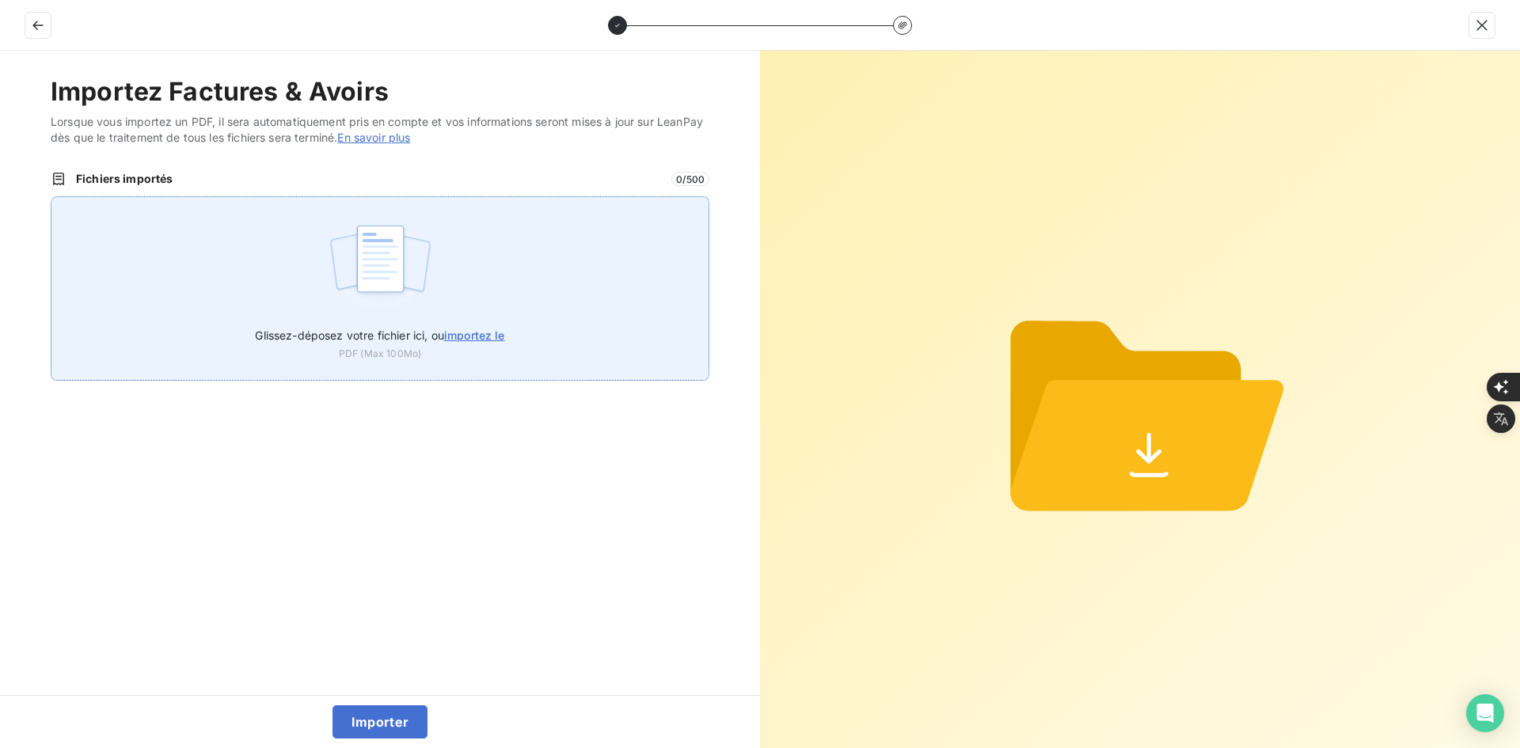
click at [542, 276] on div "Glissez-déposez votre fichier ici, ou importez le PDF (Max 100Mo)" at bounding box center [380, 288] width 659 height 184
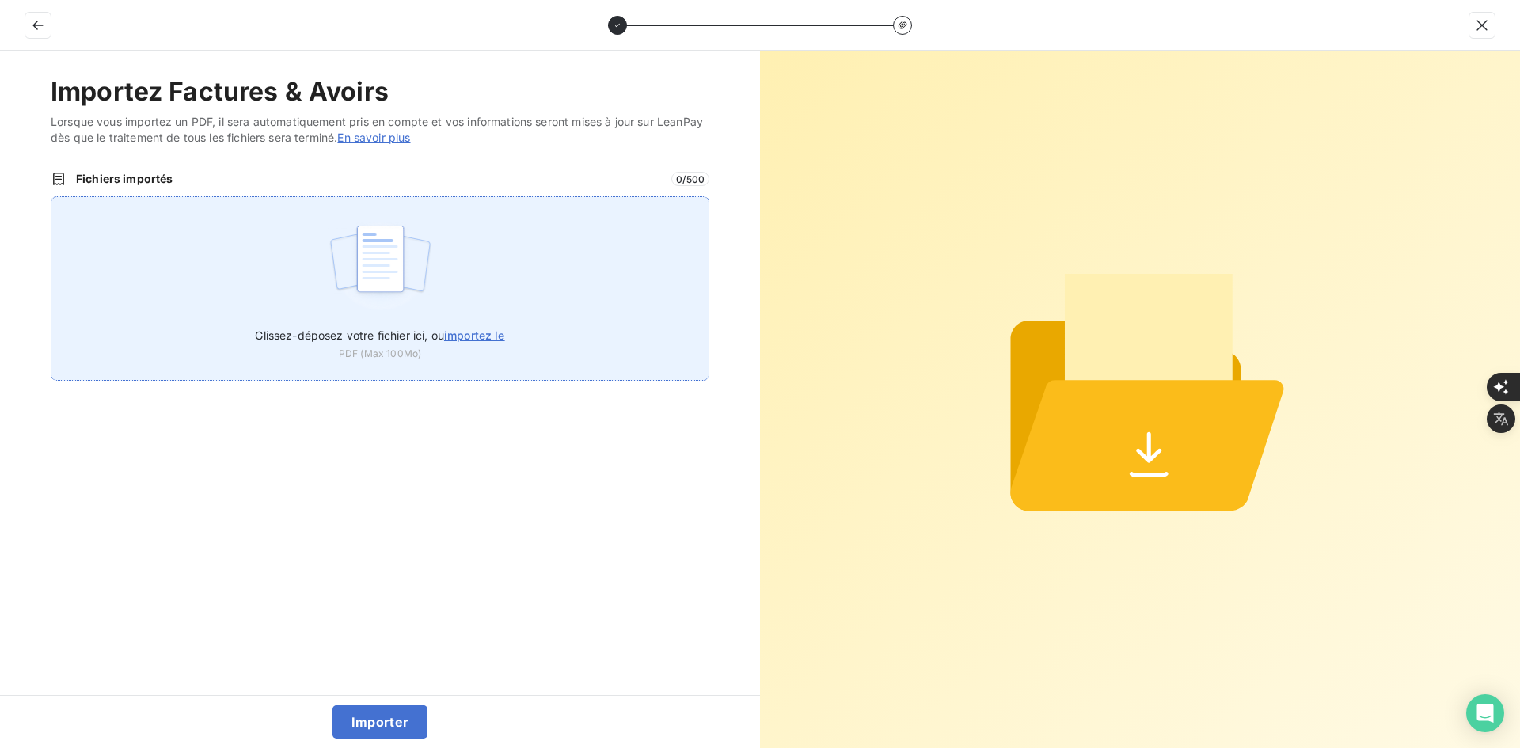
type input "C:\fakepath\FER-2025-0120.pdf"
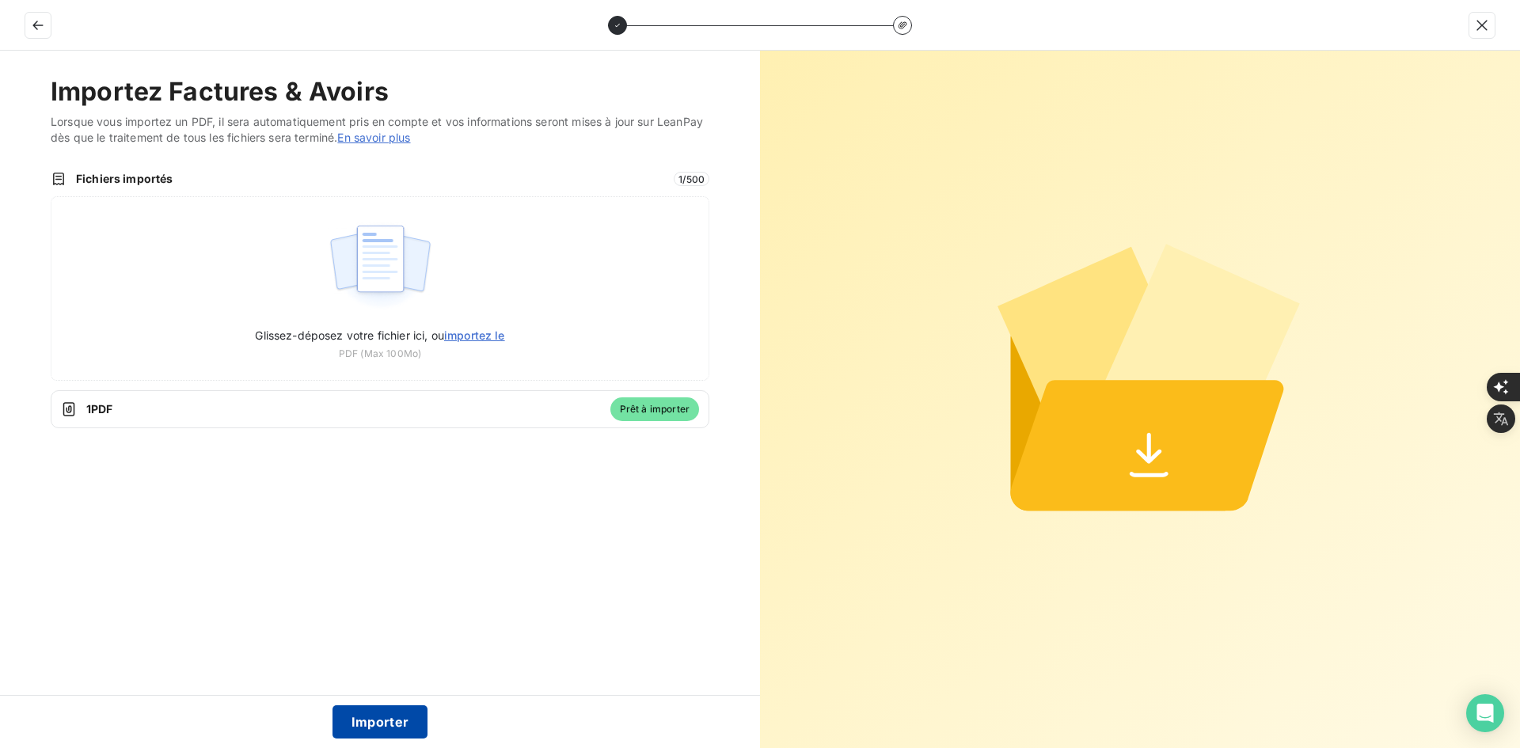
click at [382, 717] on button "Importer" at bounding box center [380, 721] width 96 height 33
